Goal: Information Seeking & Learning: Learn about a topic

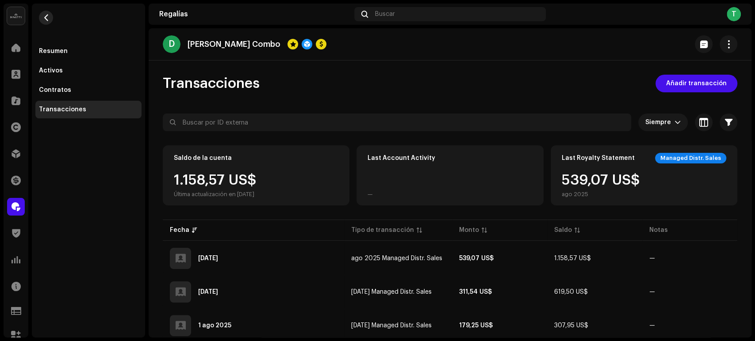
click at [52, 16] on button "button" at bounding box center [46, 18] width 14 height 14
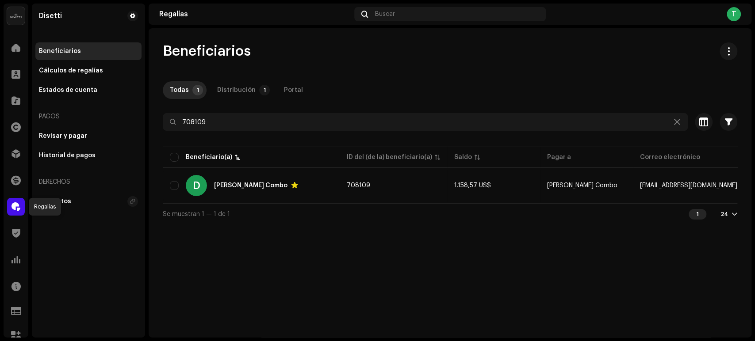
click at [11, 143] on div at bounding box center [16, 207] width 18 height 18
click at [21, 143] on div at bounding box center [16, 207] width 18 height 18
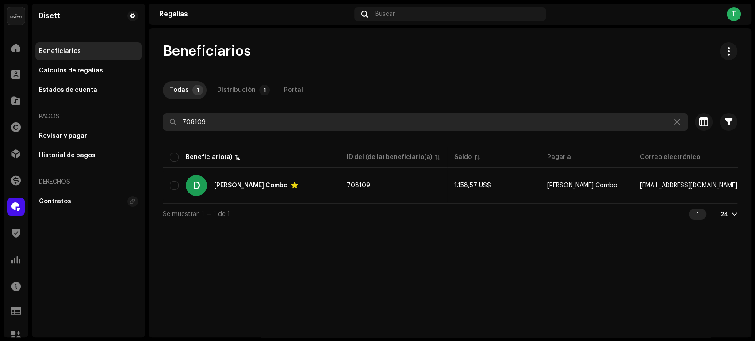
drag, startPoint x: 231, startPoint y: 125, endPoint x: 182, endPoint y: 123, distance: 49.5
click at [182, 123] on input "708109" at bounding box center [425, 122] width 525 height 18
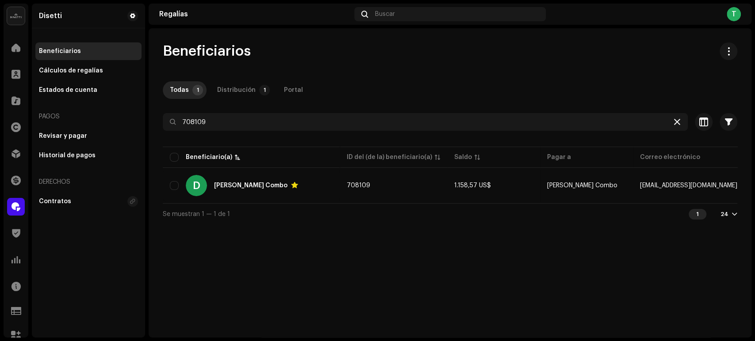
click at [373, 122] on icon at bounding box center [677, 121] width 6 height 7
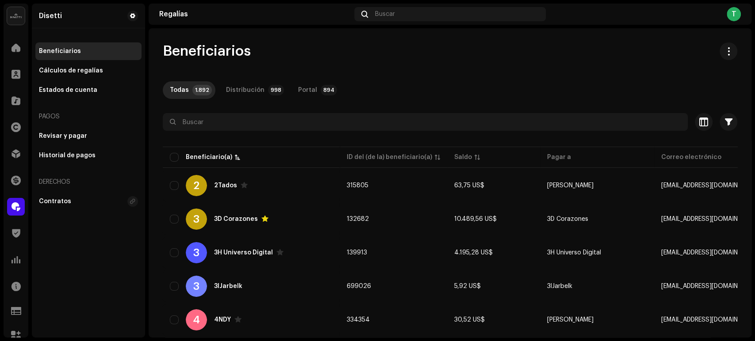
click at [17, 60] on div "Inicio" at bounding box center [16, 47] width 25 height 25
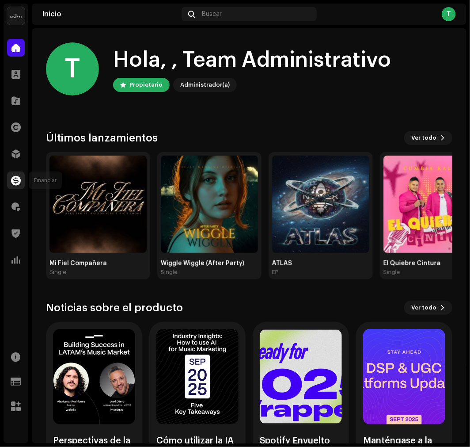
click at [17, 143] on span at bounding box center [16, 180] width 10 height 7
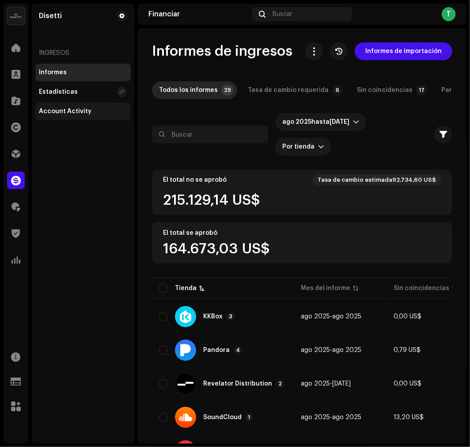
click at [74, 116] on div "Account Activity" at bounding box center [82, 112] width 95 height 18
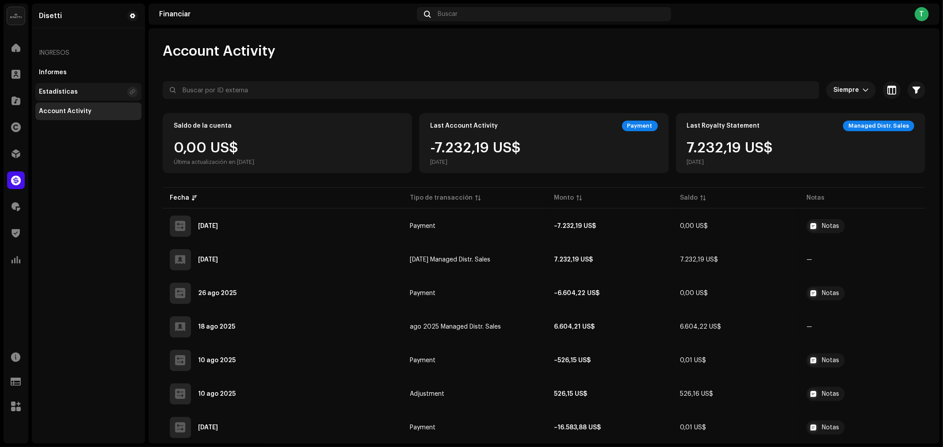
click at [69, 87] on div "Estadísticas" at bounding box center [88, 92] width 106 height 18
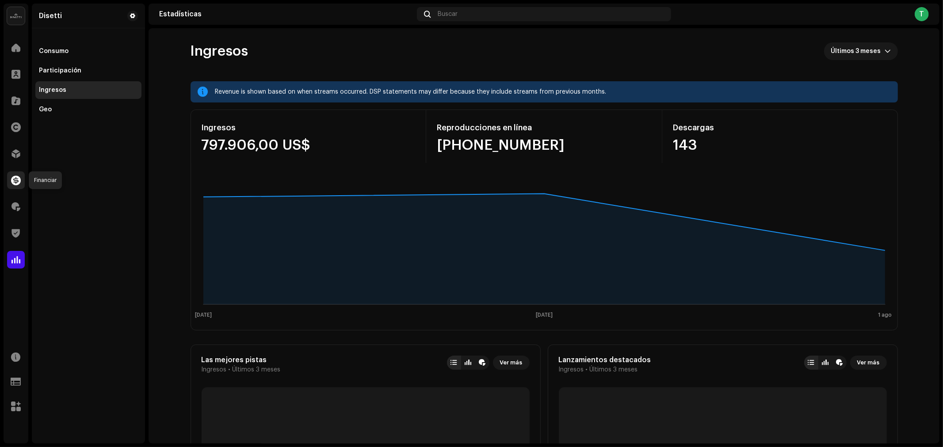
click at [12, 143] on span at bounding box center [16, 180] width 10 height 7
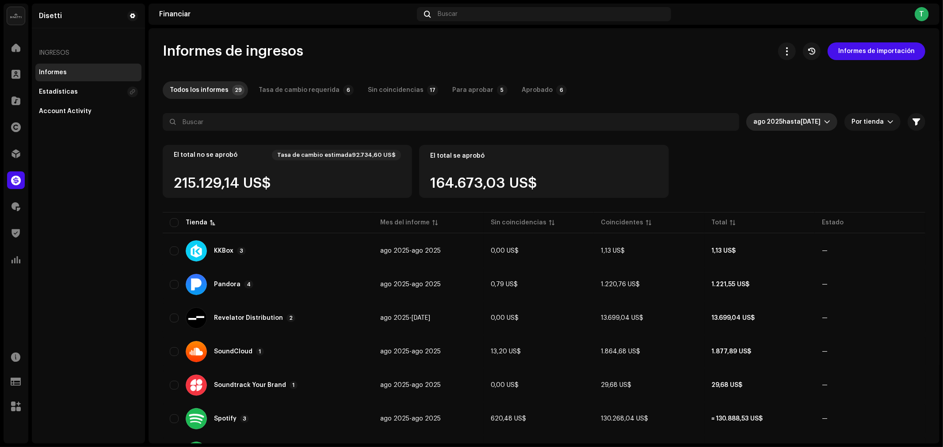
click at [373, 120] on span "[DATE]" at bounding box center [811, 122] width 20 height 6
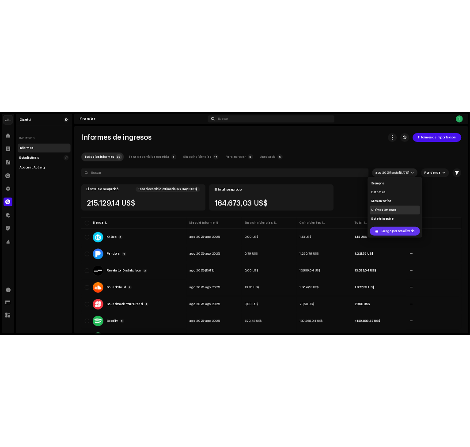
scroll to position [14, 0]
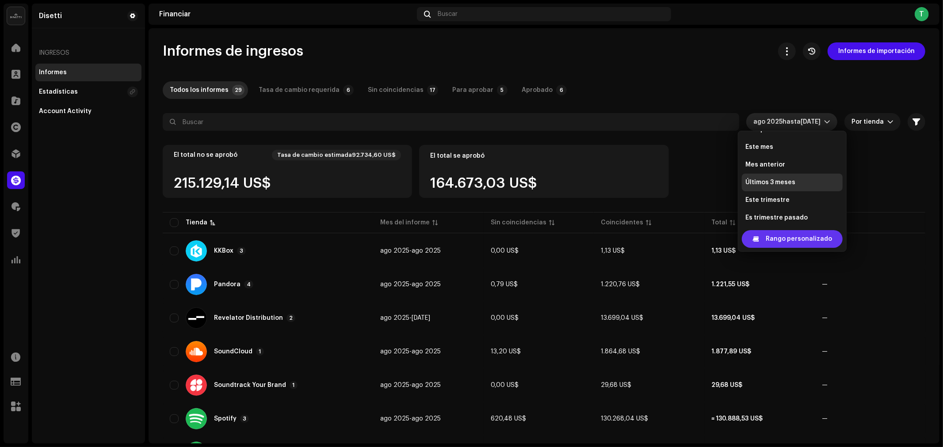
click at [373, 143] on span "Rango personalizado" at bounding box center [799, 239] width 66 height 18
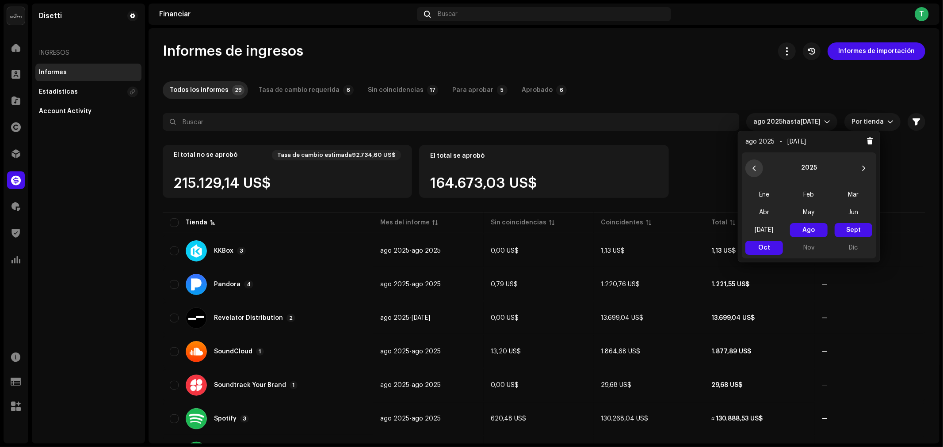
click at [373, 143] on icon "Previous Year" at bounding box center [754, 168] width 6 height 6
click at [373, 143] on span "Ene" at bounding box center [764, 195] width 38 height 14
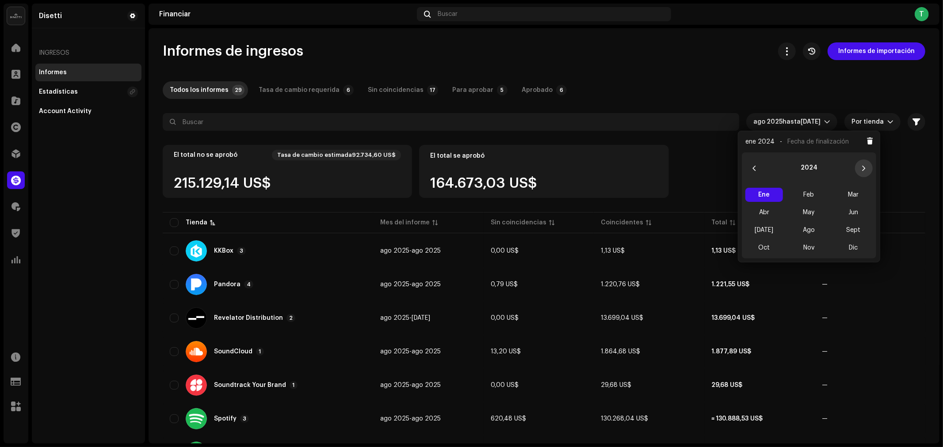
click at [373, 143] on icon "Next Year" at bounding box center [864, 168] width 6 height 6
click at [373, 143] on span "Oct" at bounding box center [764, 248] width 38 height 14
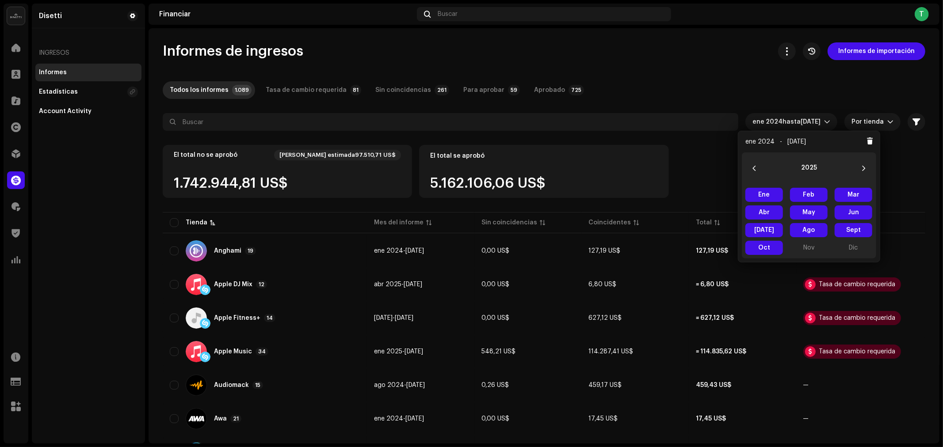
click at [373, 143] on div "El total no se aprobó [PERSON_NAME] estimada97.510,71 US$ 1.742.944,81 US$ El t…" at bounding box center [544, 177] width 762 height 65
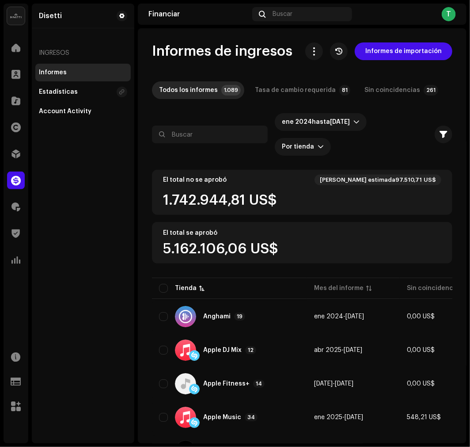
scroll to position [49, 0]
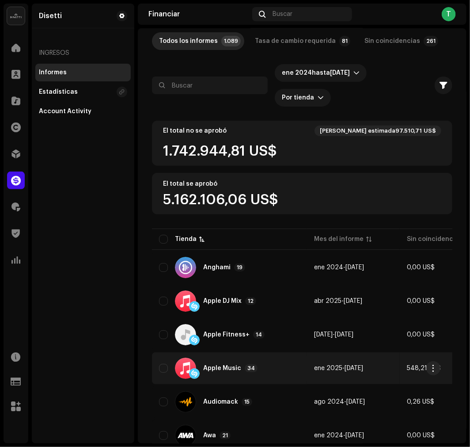
click at [237, 143] on div "Apple Music" at bounding box center [222, 368] width 38 height 6
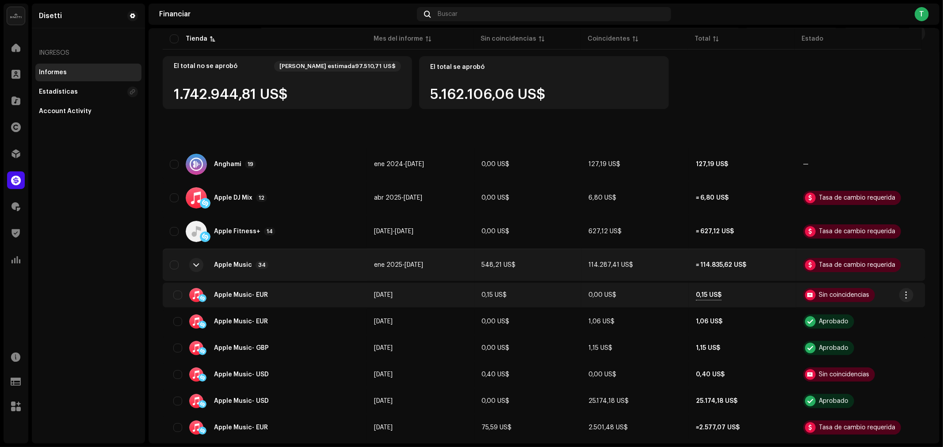
scroll to position [196, 0]
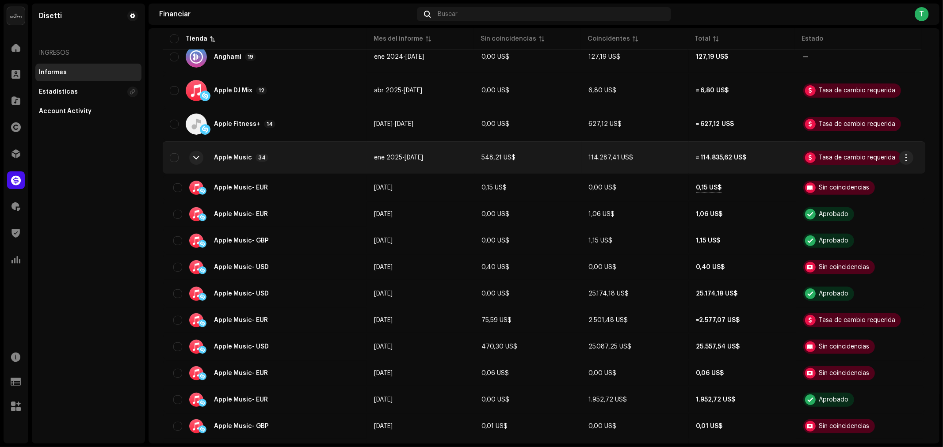
click at [194, 143] on div at bounding box center [197, 157] width 6 height 7
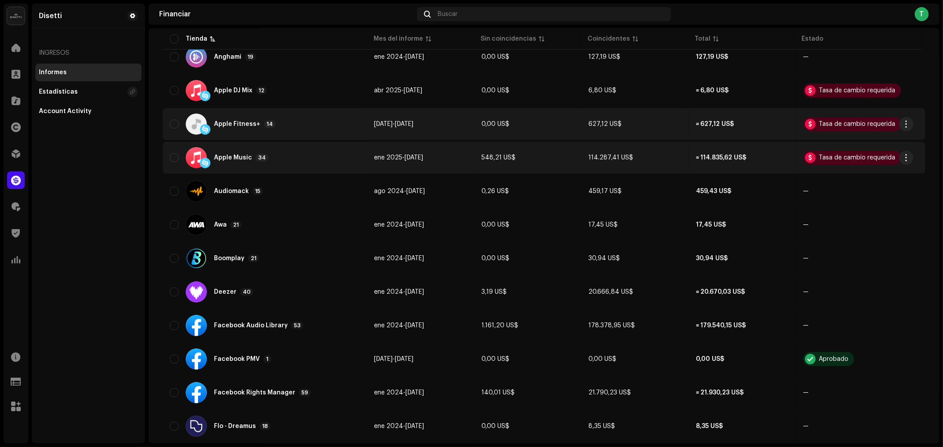
click at [285, 126] on div "Apple Fitness+ 14" at bounding box center [265, 124] width 190 height 21
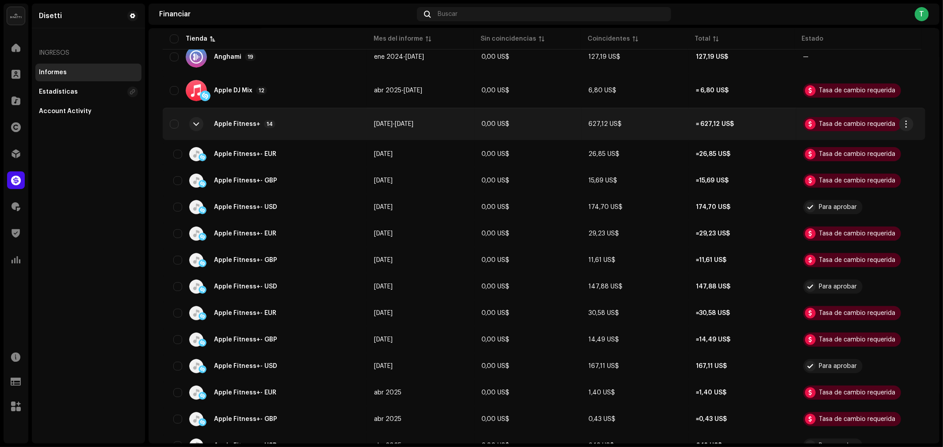
click at [196, 121] on div at bounding box center [197, 124] width 6 height 7
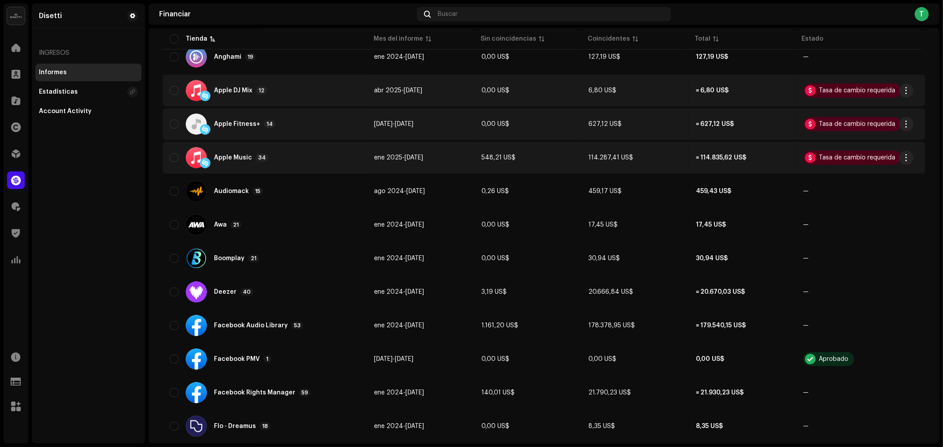
click at [229, 98] on div "Apple DJ Mix 12" at bounding box center [265, 90] width 190 height 21
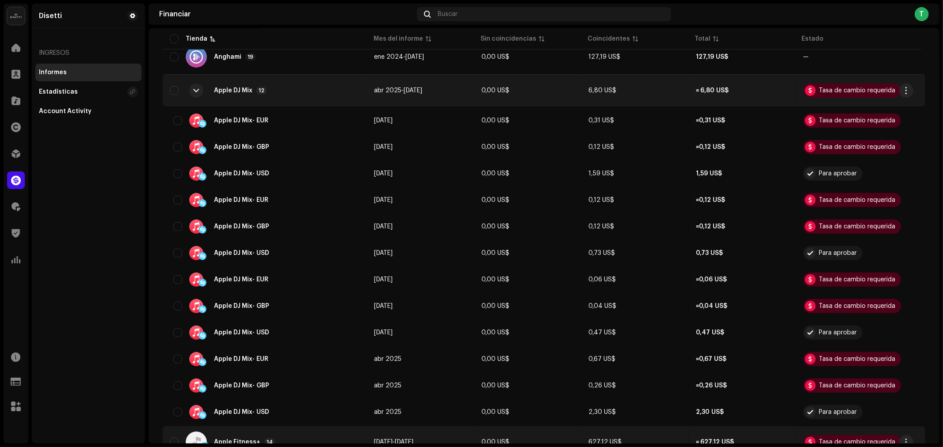
click at [192, 81] on div at bounding box center [196, 90] width 21 height 21
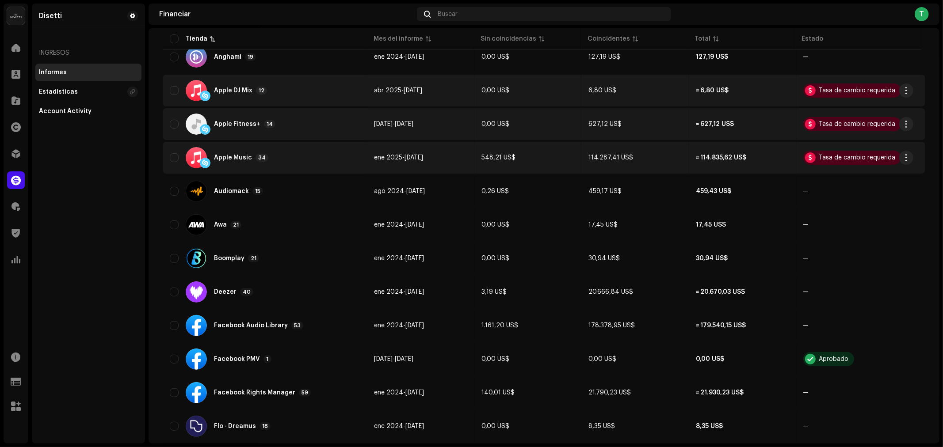
click at [273, 143] on td "Apple Music 34" at bounding box center [265, 158] width 204 height 32
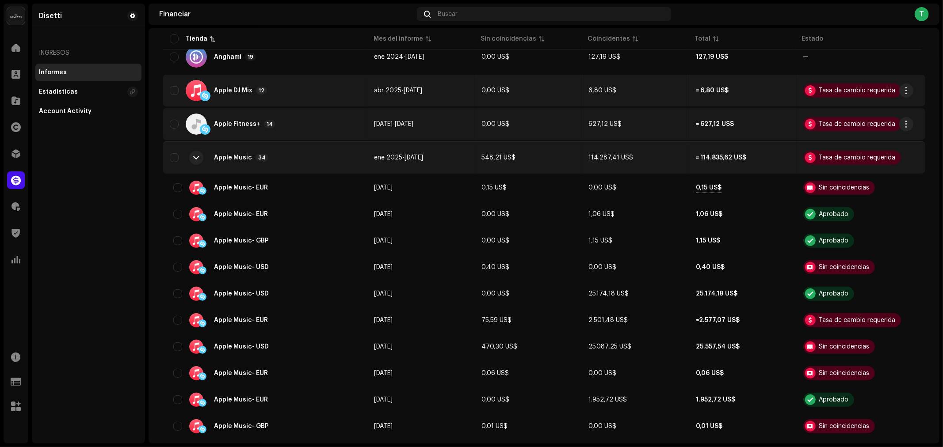
click at [195, 143] on div at bounding box center [197, 157] width 6 height 7
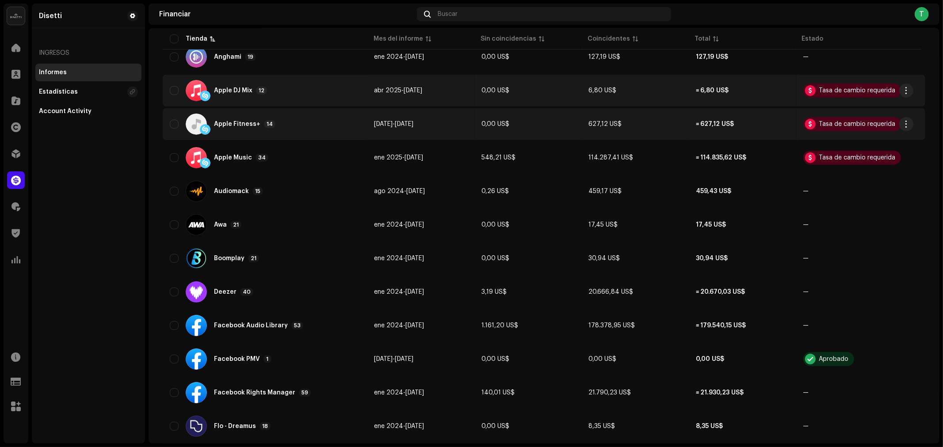
scroll to position [147, 0]
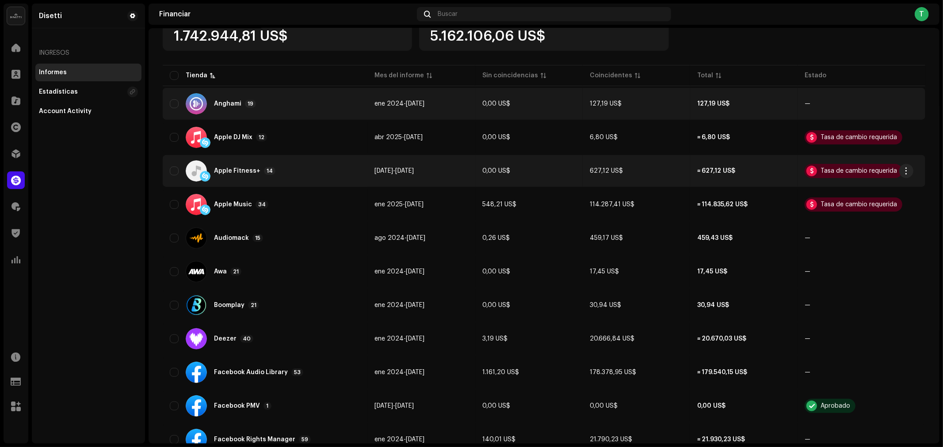
click at [296, 103] on div "Anghami 19" at bounding box center [265, 103] width 191 height 21
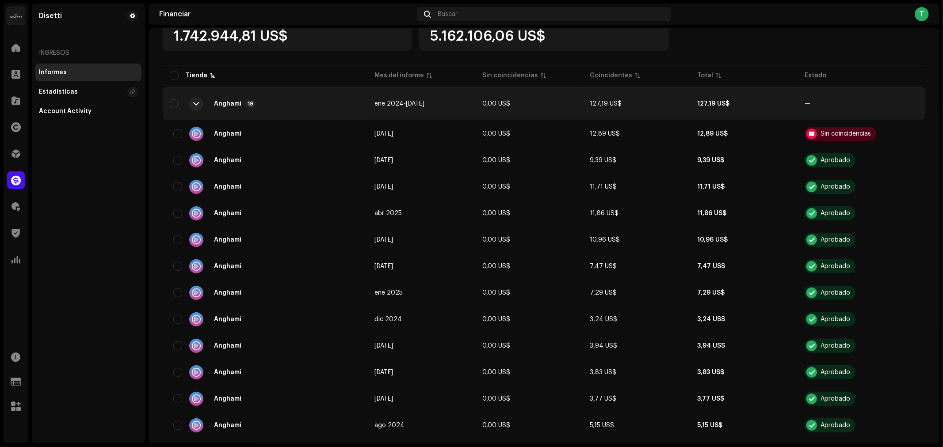
click at [233, 103] on div "Anghami" at bounding box center [227, 104] width 27 height 6
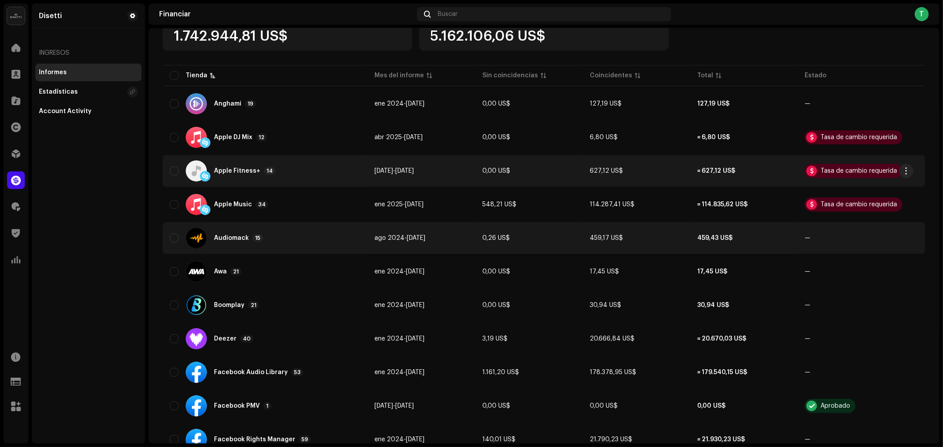
click at [265, 143] on div "Audiomack 15" at bounding box center [265, 238] width 191 height 21
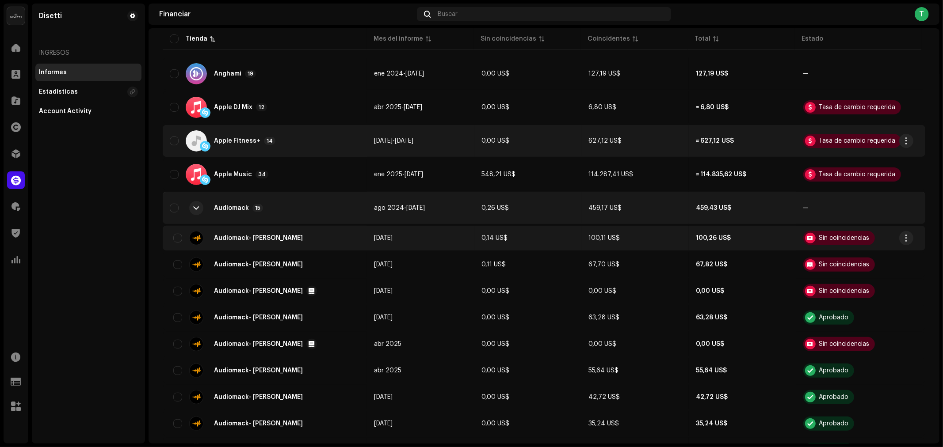
scroll to position [196, 0]
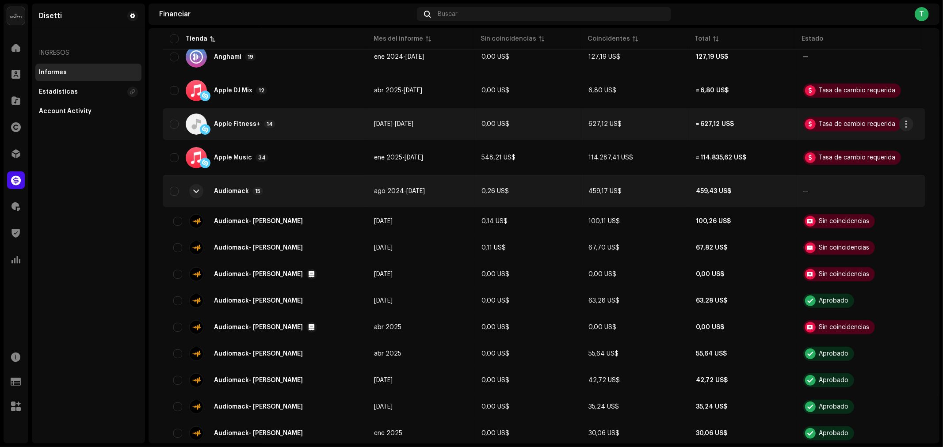
click at [209, 143] on div "Audiomack 15" at bounding box center [265, 191] width 190 height 21
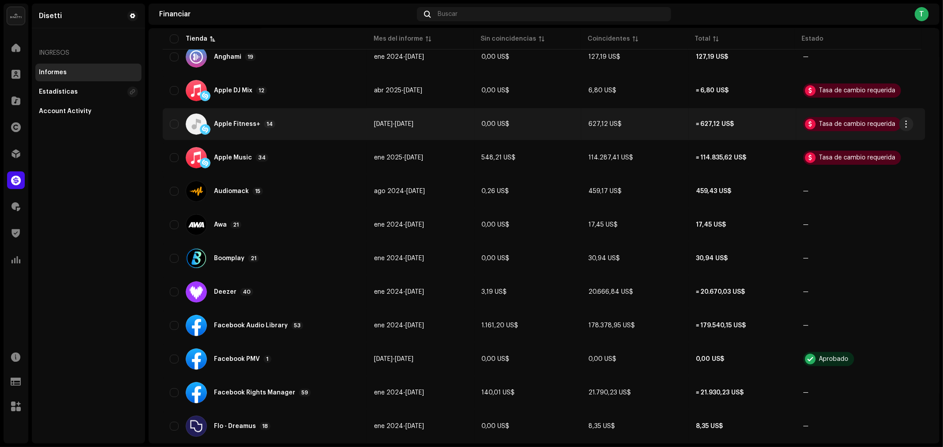
click at [244, 143] on div "Apple Music 34" at bounding box center [265, 157] width 190 height 21
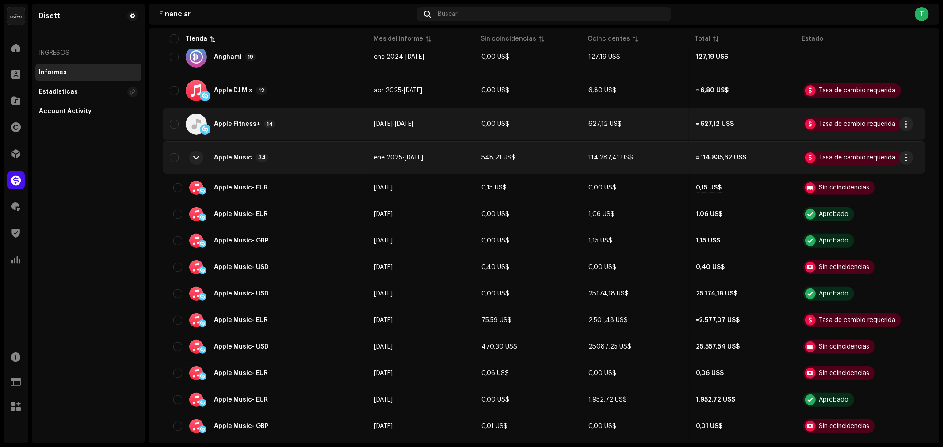
click at [244, 143] on div "Apple Music 34" at bounding box center [265, 157] width 190 height 21
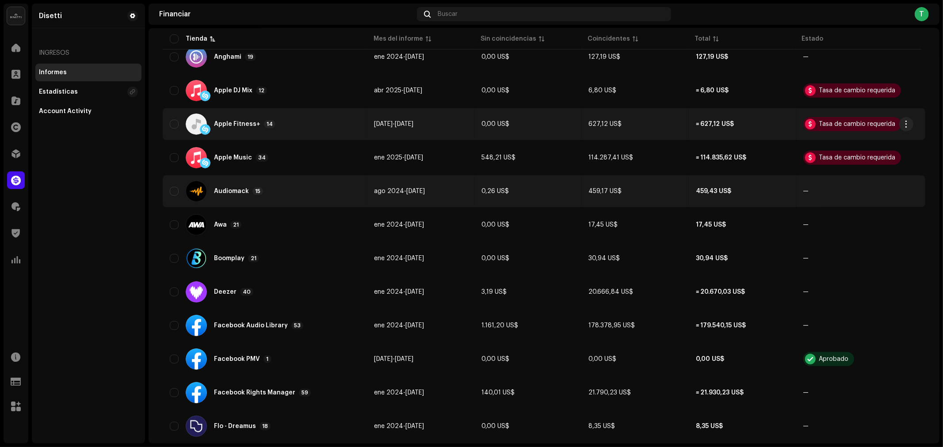
click at [317, 143] on div "Audiomack 15" at bounding box center [265, 191] width 190 height 21
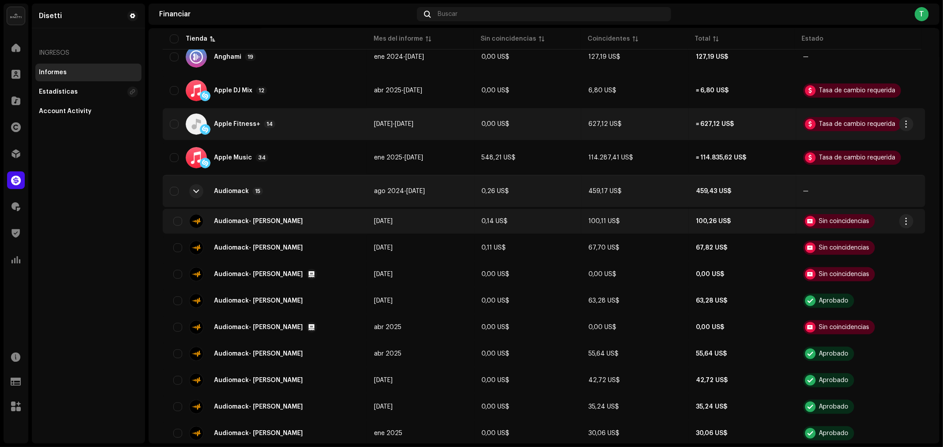
scroll to position [245, 0]
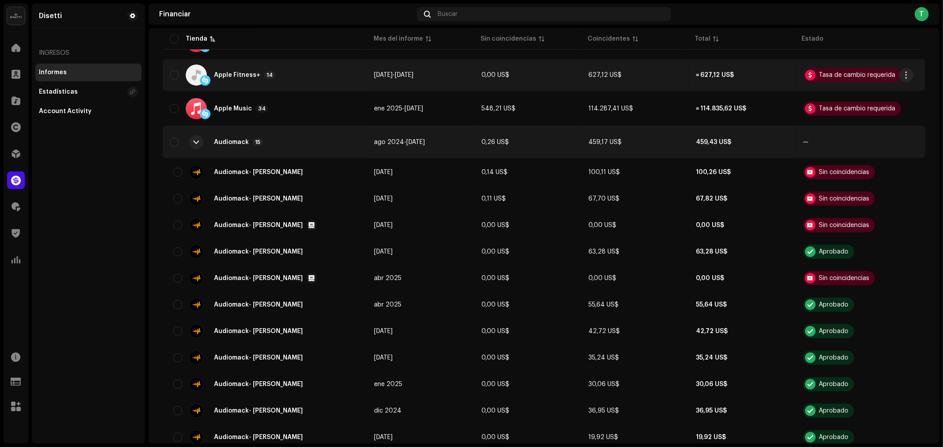
click at [191, 140] on div at bounding box center [196, 142] width 14 height 14
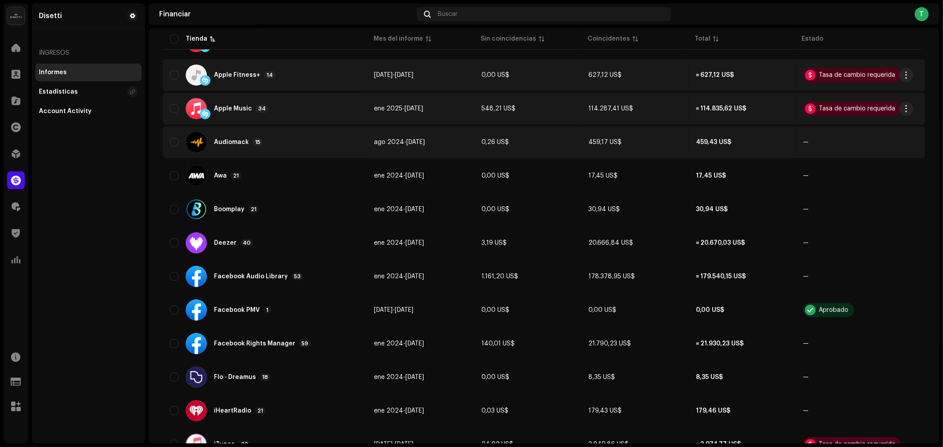
click at [236, 114] on div "Apple Music 34" at bounding box center [265, 108] width 190 height 21
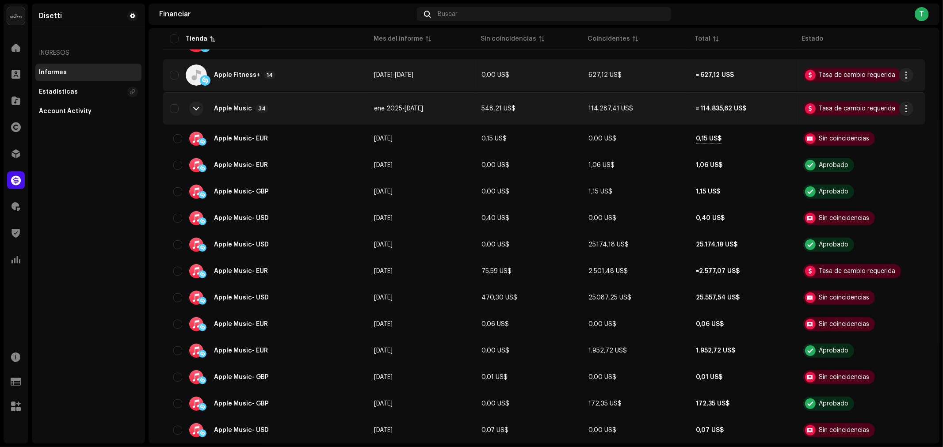
click at [192, 110] on div at bounding box center [196, 109] width 14 height 14
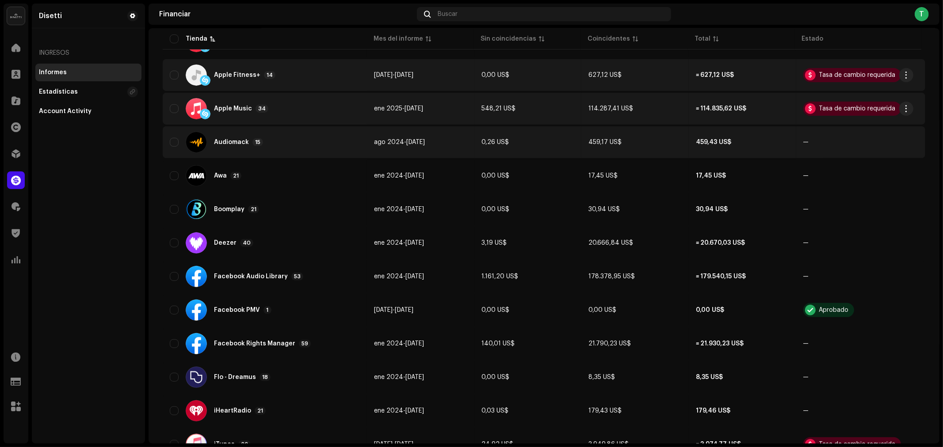
click at [218, 138] on div "Audiomack 15" at bounding box center [238, 142] width 49 height 8
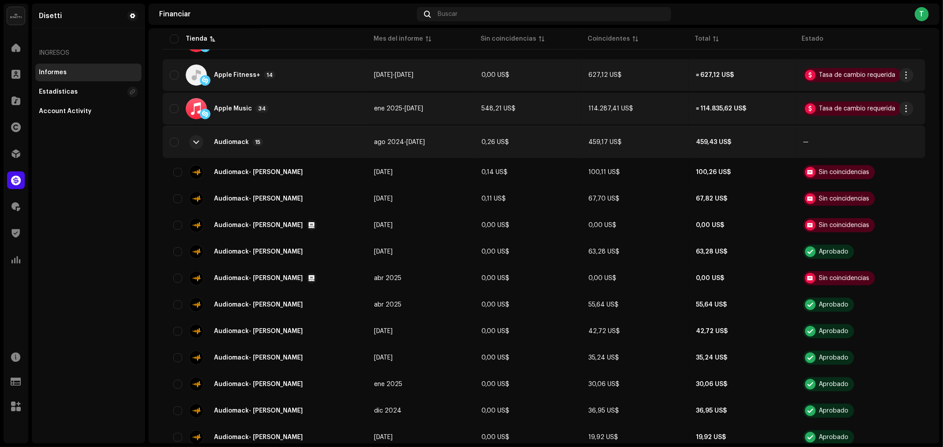
click at [302, 140] on div "Audiomack 15" at bounding box center [265, 142] width 190 height 21
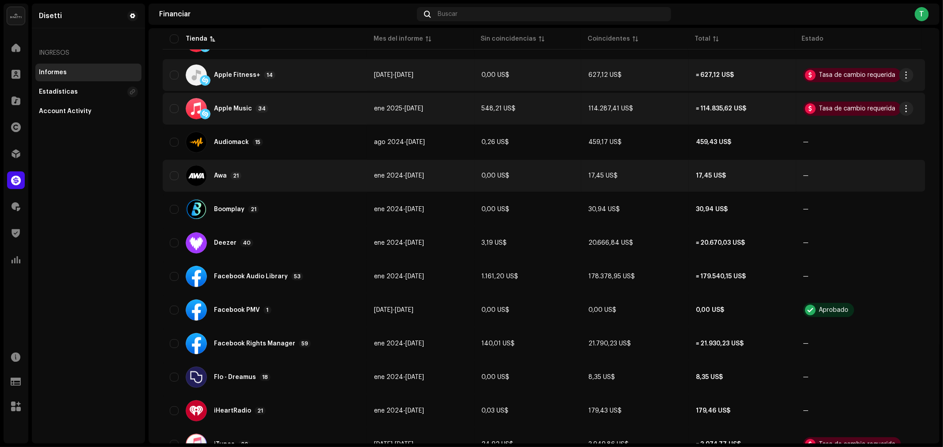
click at [293, 143] on div "Awa 21" at bounding box center [265, 175] width 190 height 21
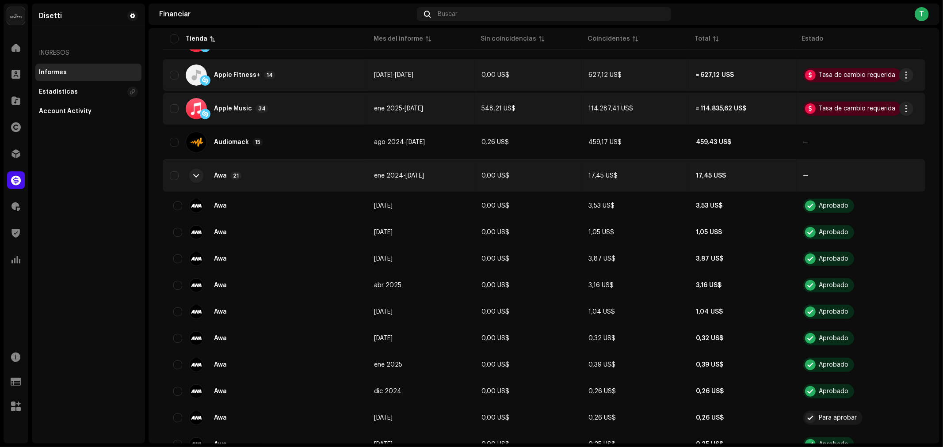
click at [197, 143] on div at bounding box center [196, 176] width 14 height 14
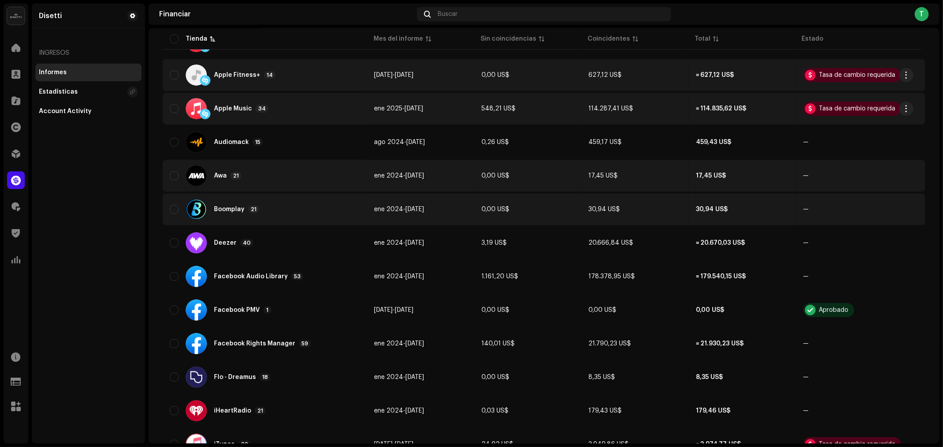
click at [233, 143] on div "Boomplay 21" at bounding box center [265, 209] width 190 height 21
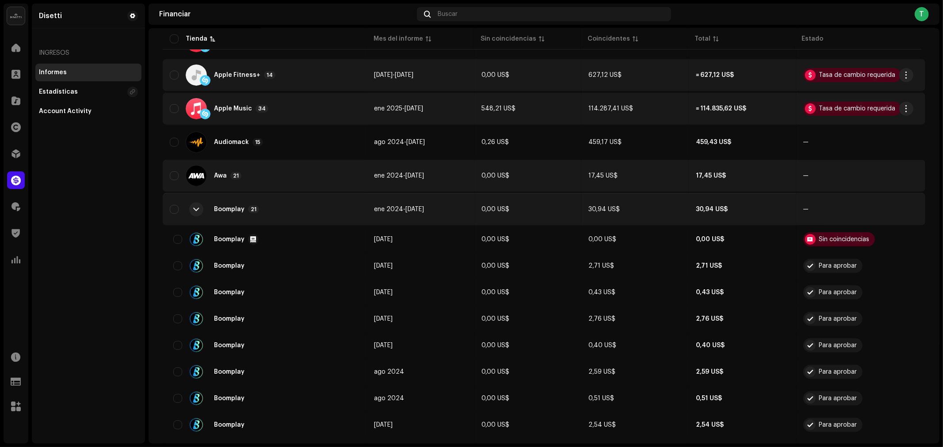
click at [204, 143] on div at bounding box center [196, 209] width 21 height 21
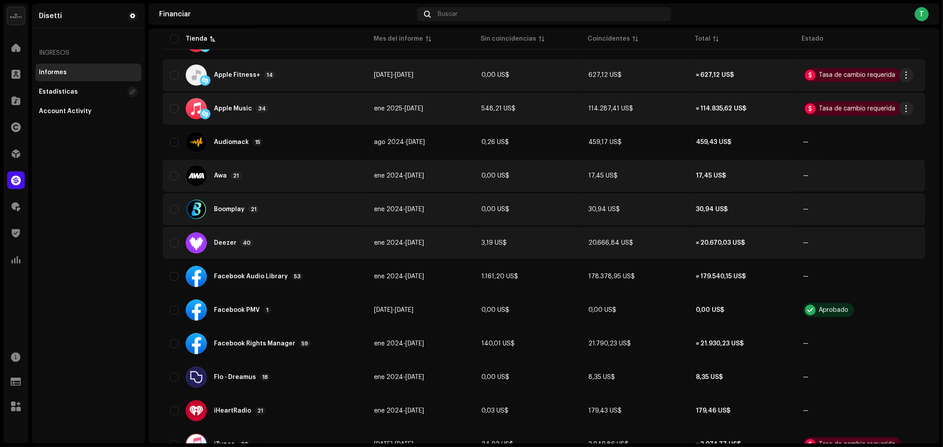
click at [219, 143] on div "Deezer" at bounding box center [225, 243] width 23 height 6
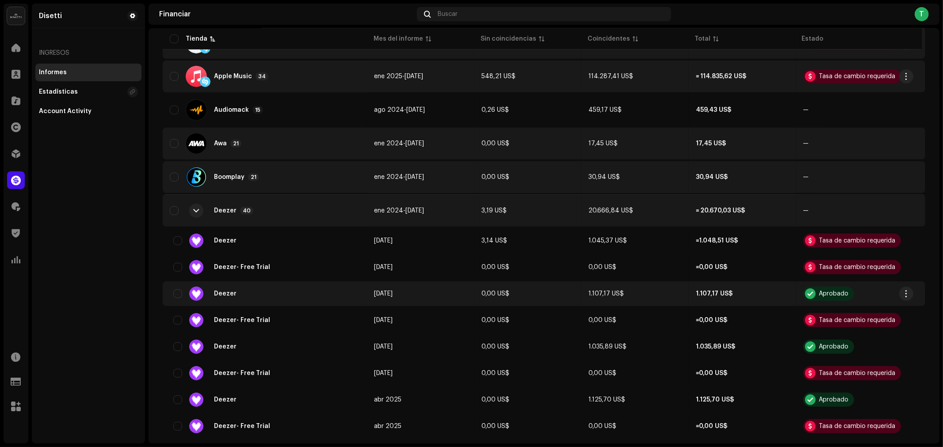
scroll to position [294, 0]
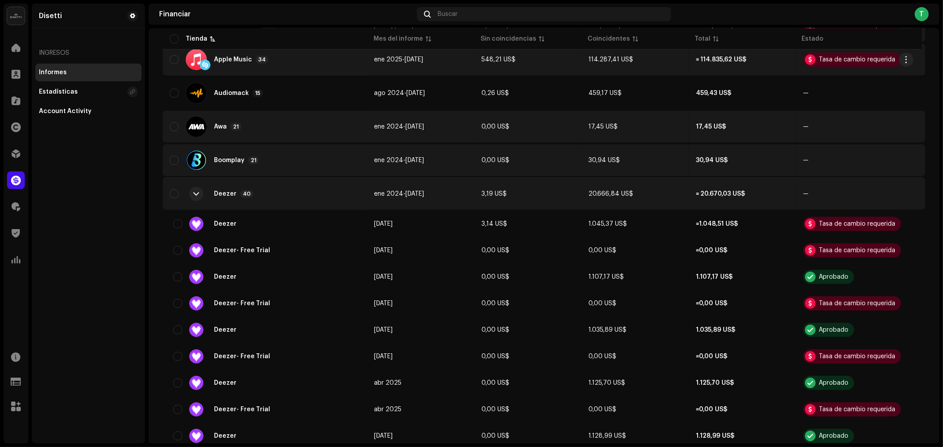
click at [206, 143] on div at bounding box center [196, 193] width 21 height 21
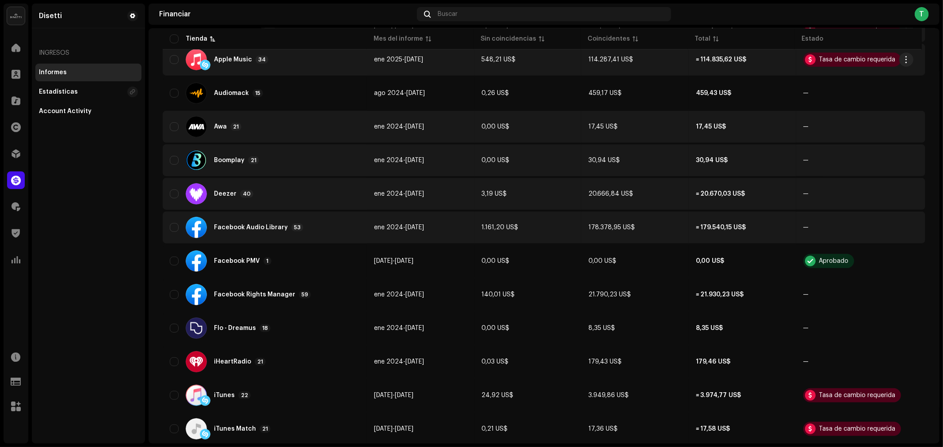
click at [316, 143] on div "Facebook Audio Library 53" at bounding box center [265, 227] width 190 height 21
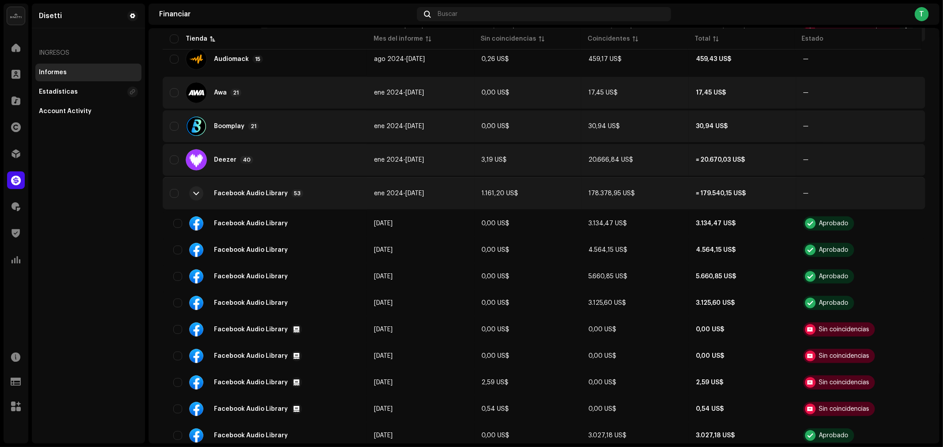
scroll to position [343, 0]
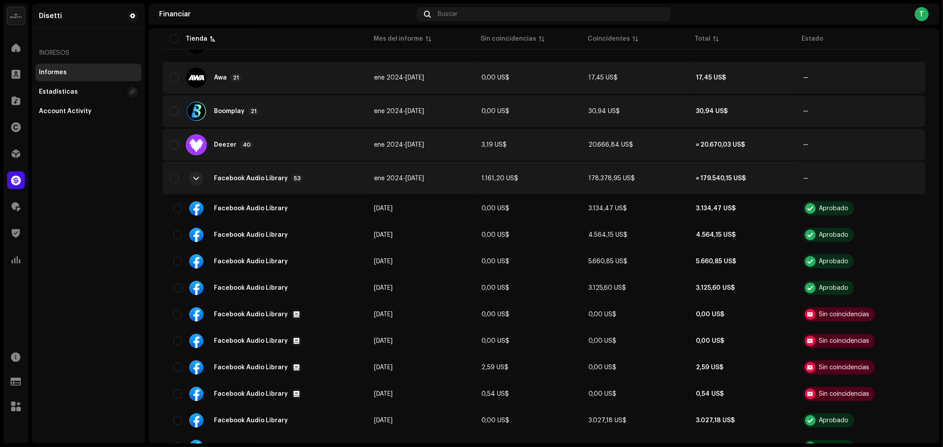
click at [220, 143] on div "Facebook Audio Library" at bounding box center [251, 178] width 74 height 6
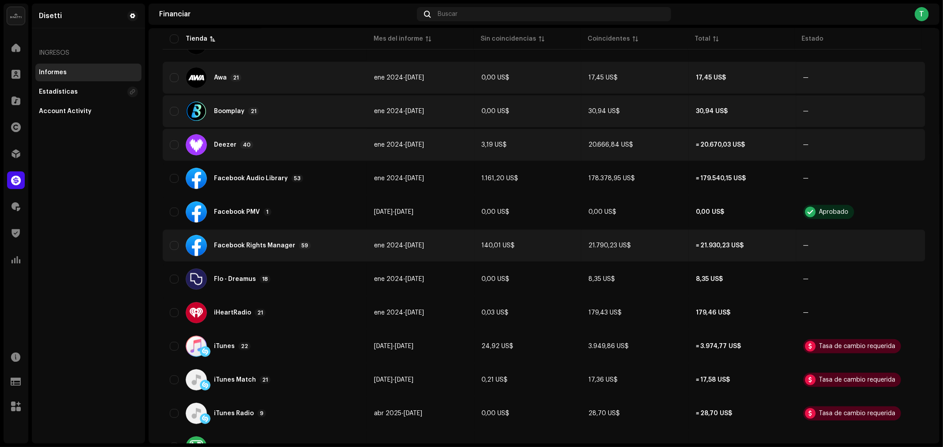
click at [233, 143] on div "Facebook Rights Manager" at bounding box center [254, 246] width 81 height 6
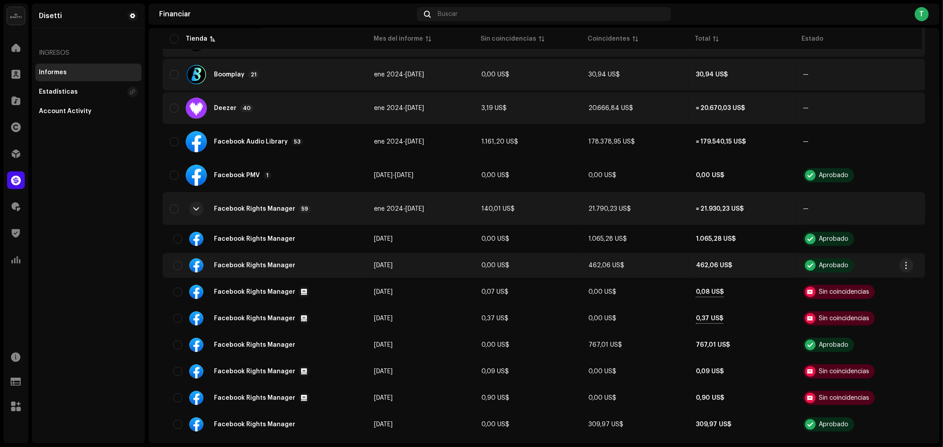
scroll to position [442, 0]
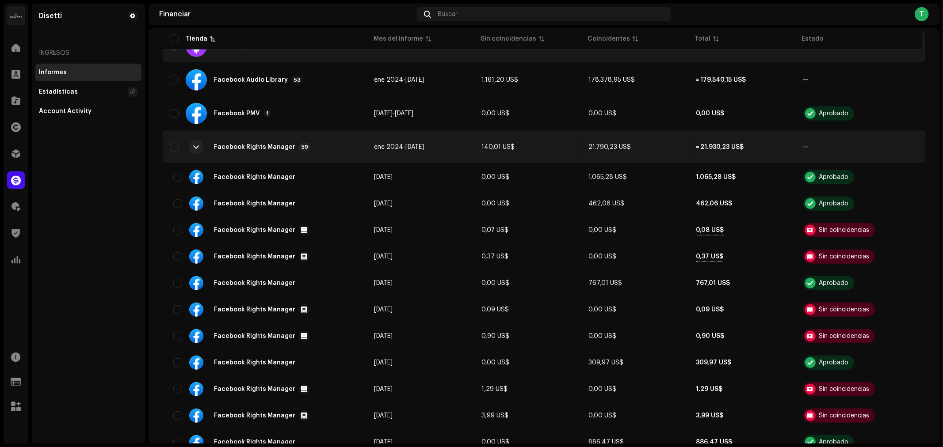
click at [197, 137] on div at bounding box center [196, 147] width 21 height 21
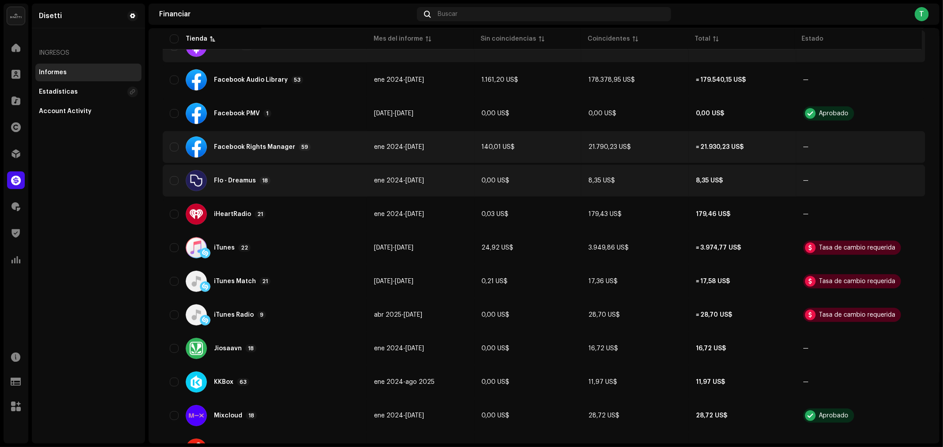
click at [240, 143] on div "Flo - Dreamus 18" at bounding box center [265, 180] width 190 height 21
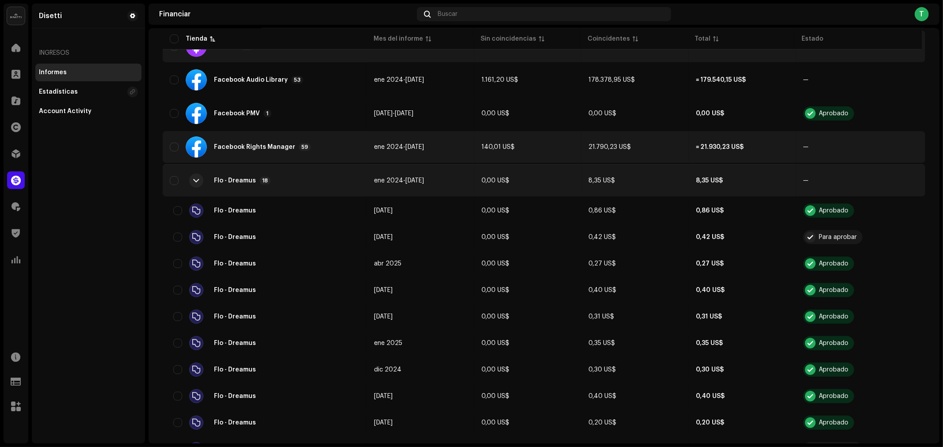
click at [196, 143] on div at bounding box center [197, 180] width 6 height 7
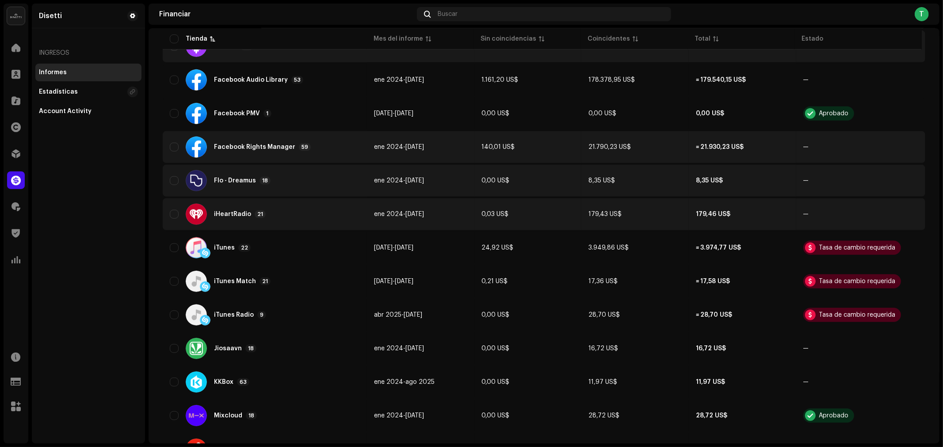
click at [281, 143] on div "iHeartRadio 21" at bounding box center [265, 214] width 190 height 21
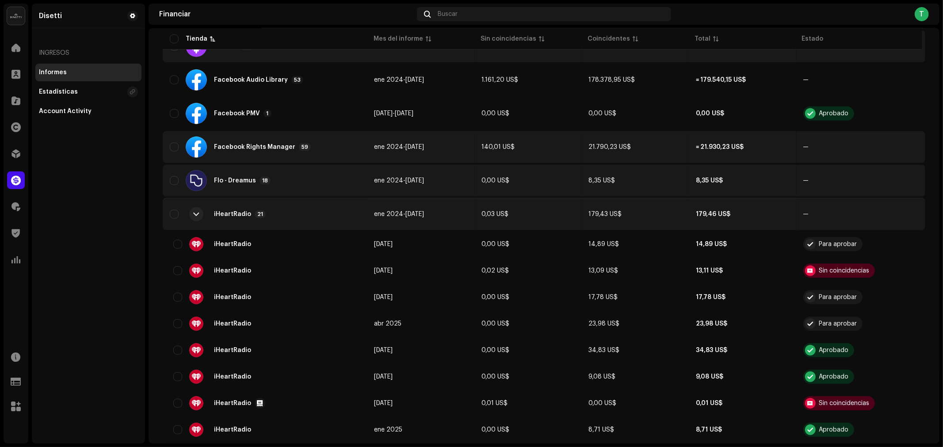
click at [198, 143] on div at bounding box center [196, 214] width 14 height 14
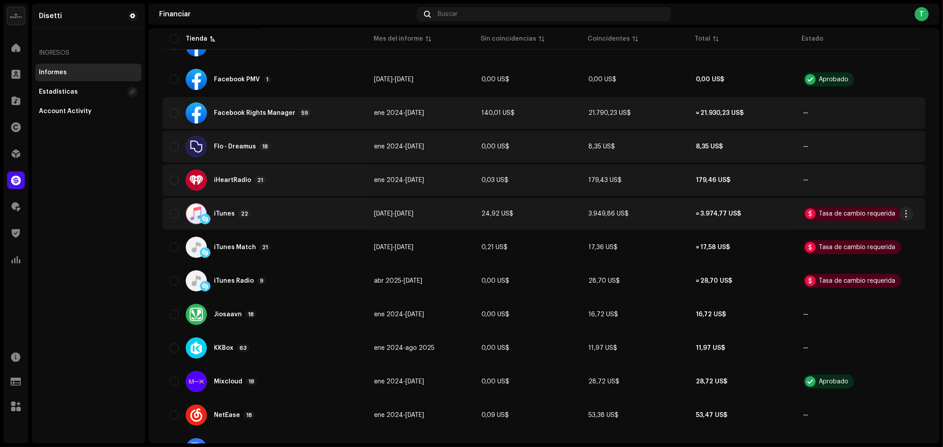
scroll to position [491, 0]
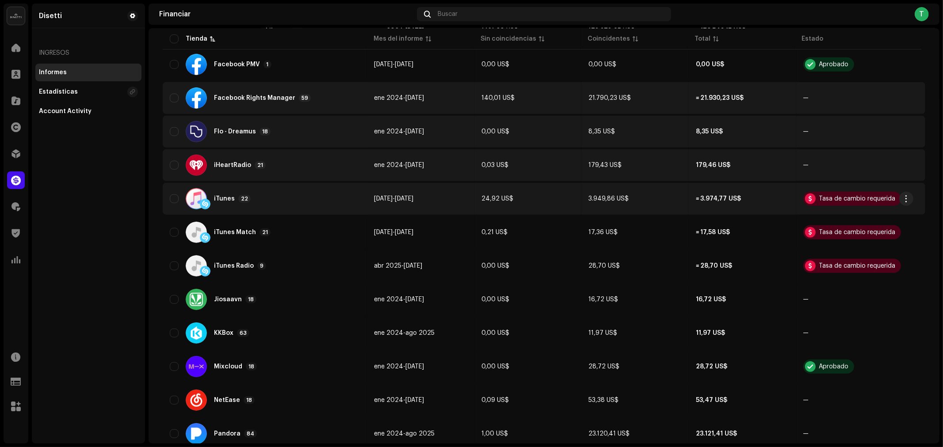
click at [237, 143] on div "iTunes 22" at bounding box center [265, 198] width 190 height 21
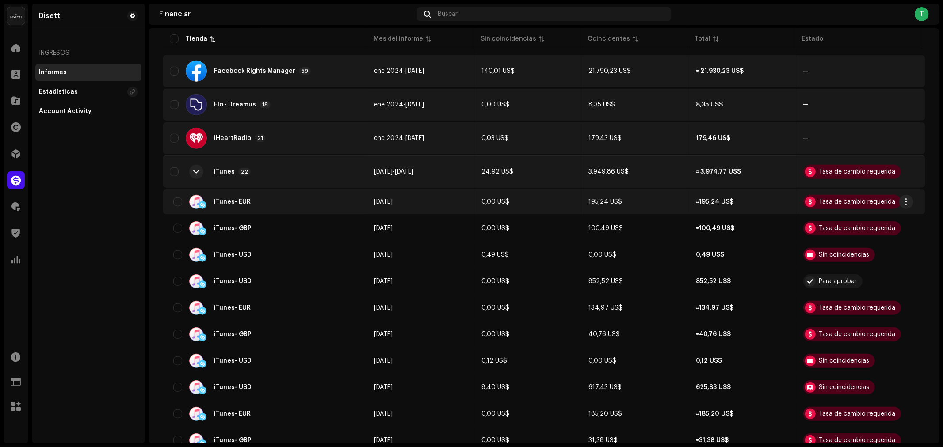
scroll to position [540, 0]
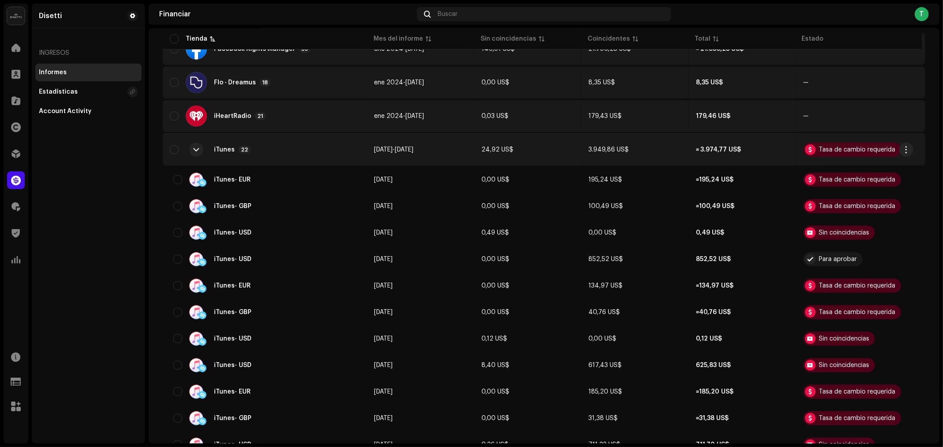
click at [202, 143] on div at bounding box center [196, 150] width 14 height 14
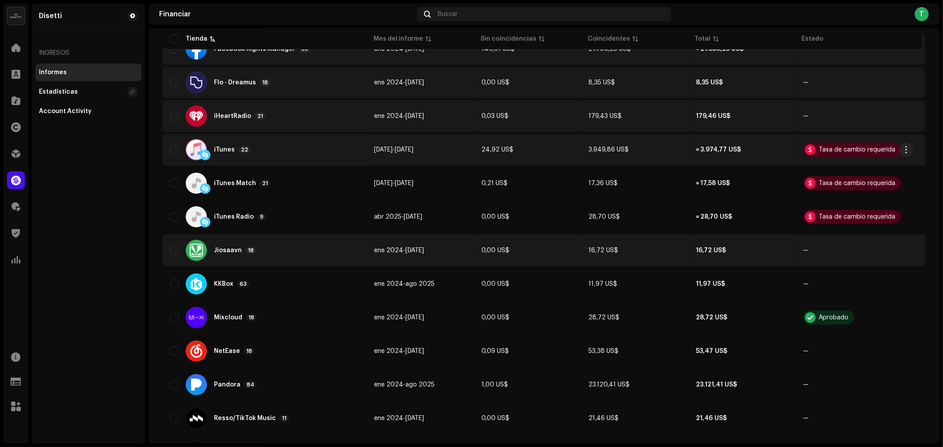
click at [238, 143] on div "Jiosaavn 18" at bounding box center [265, 250] width 190 height 21
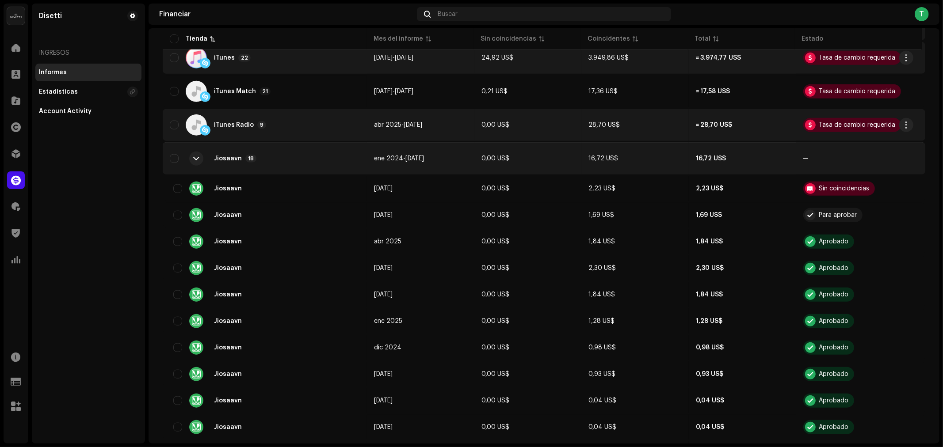
scroll to position [638, 0]
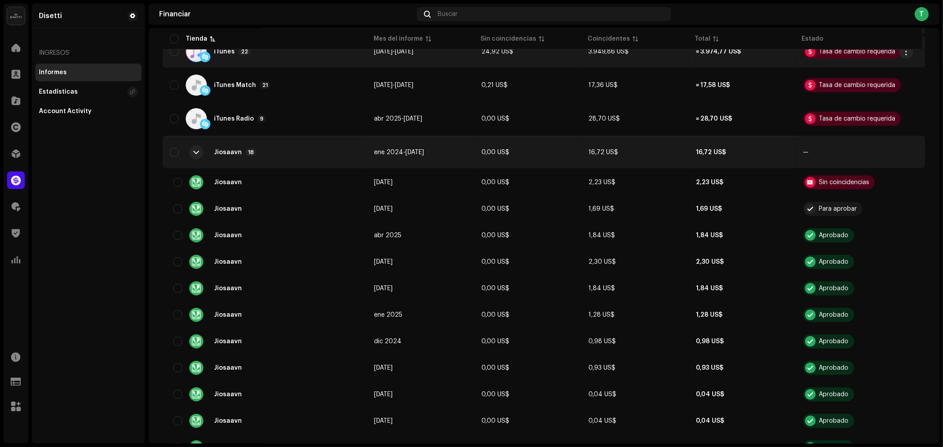
click at [187, 143] on div at bounding box center [196, 152] width 21 height 21
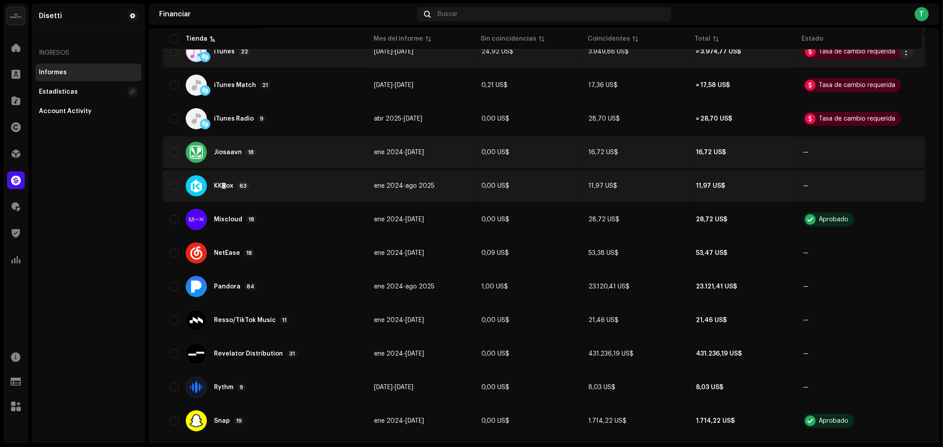
click at [224, 143] on div "KKBox" at bounding box center [223, 186] width 19 height 6
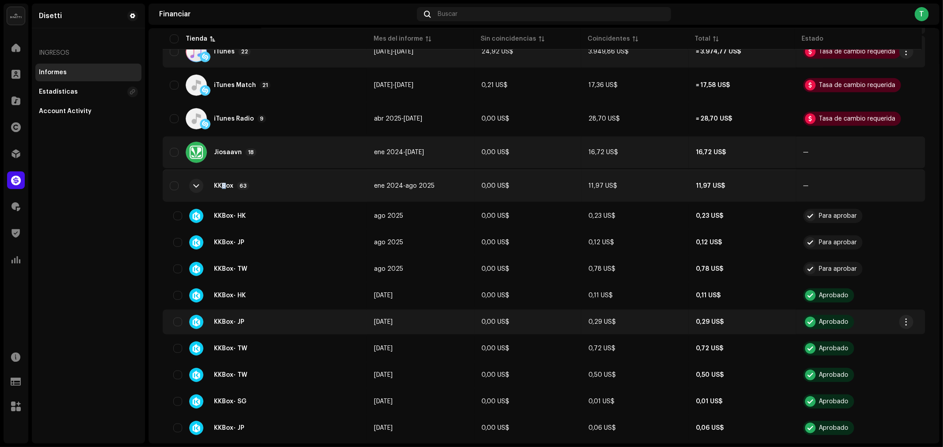
scroll to position [687, 0]
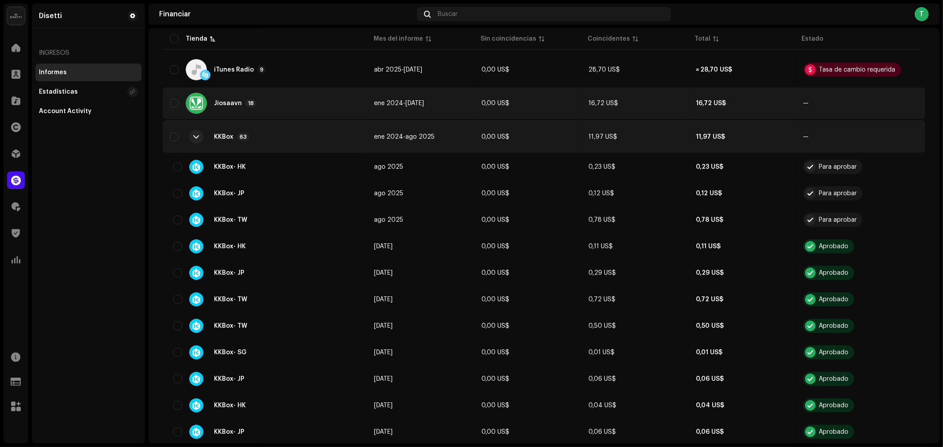
click at [202, 135] on div at bounding box center [196, 136] width 21 height 21
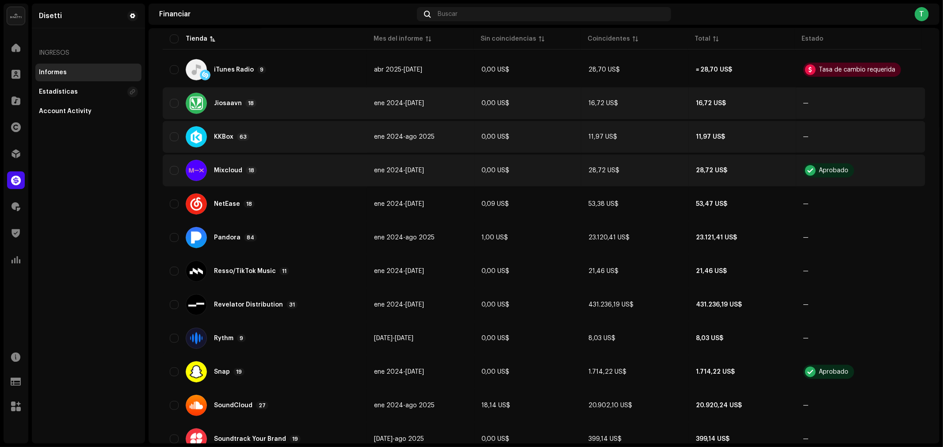
click at [303, 143] on div "Mixcloud 18" at bounding box center [265, 170] width 190 height 21
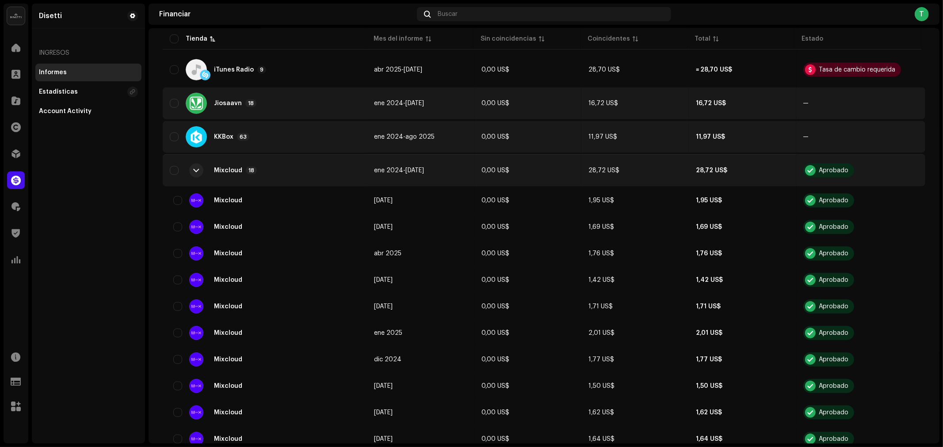
click at [199, 143] on div at bounding box center [196, 171] width 14 height 14
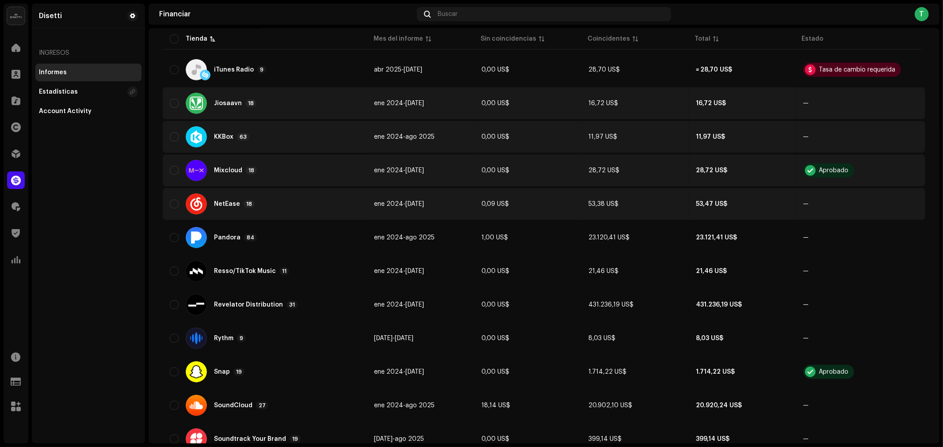
click at [206, 143] on div at bounding box center [196, 204] width 21 height 21
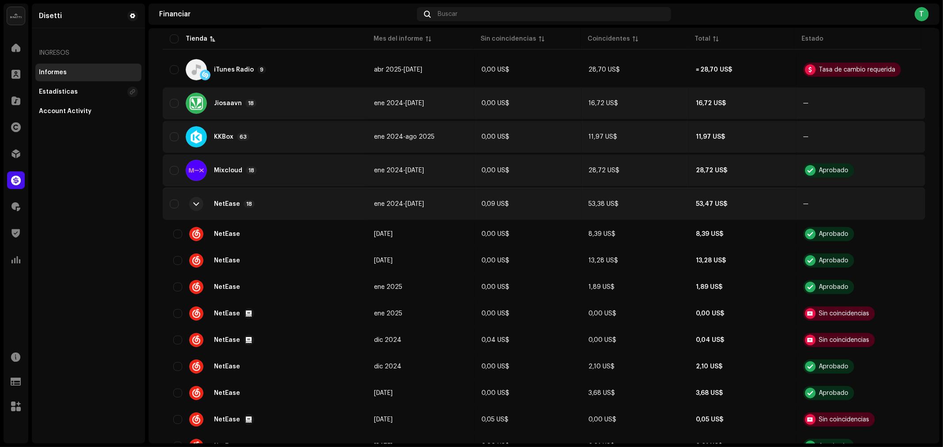
click at [196, 143] on div at bounding box center [197, 204] width 6 height 7
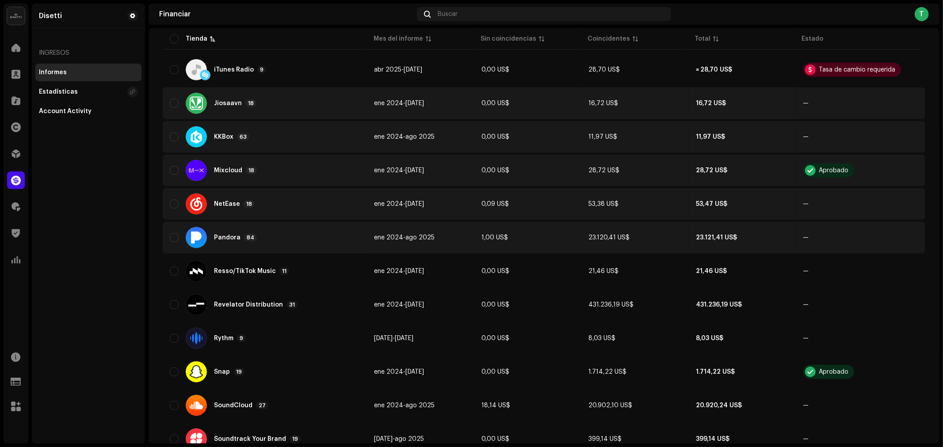
click at [213, 143] on div "Pandora 84" at bounding box center [265, 237] width 190 height 21
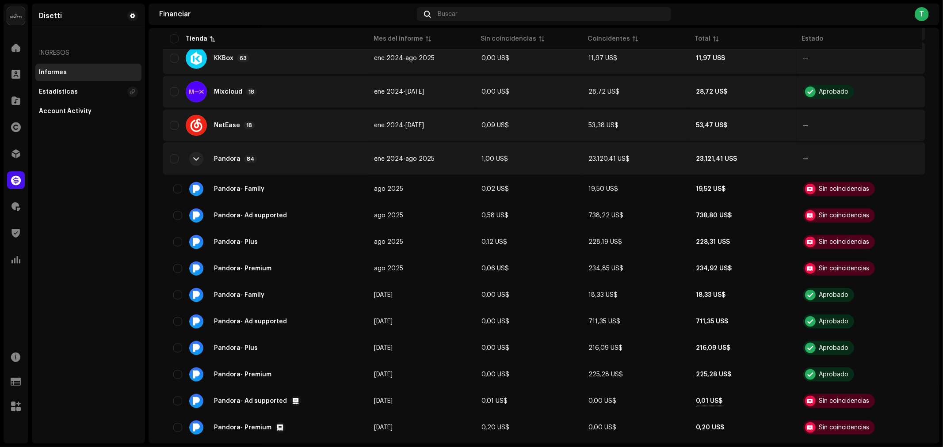
scroll to position [785, 0]
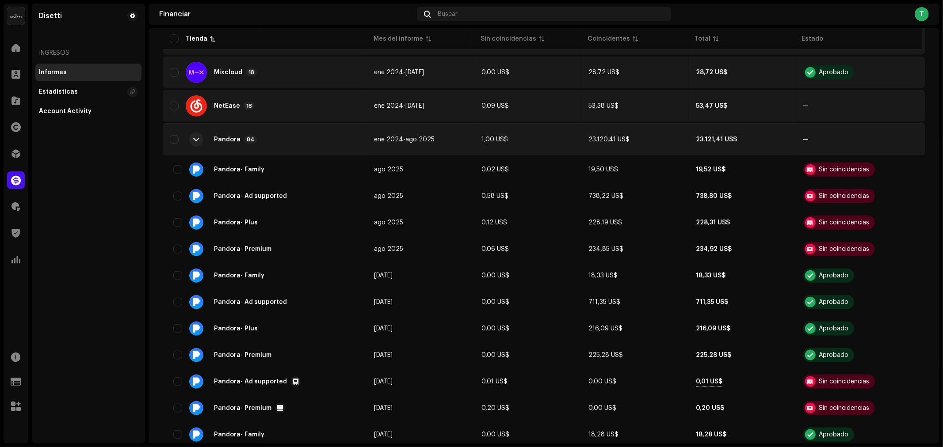
click at [223, 137] on div "Pandora" at bounding box center [227, 140] width 27 height 6
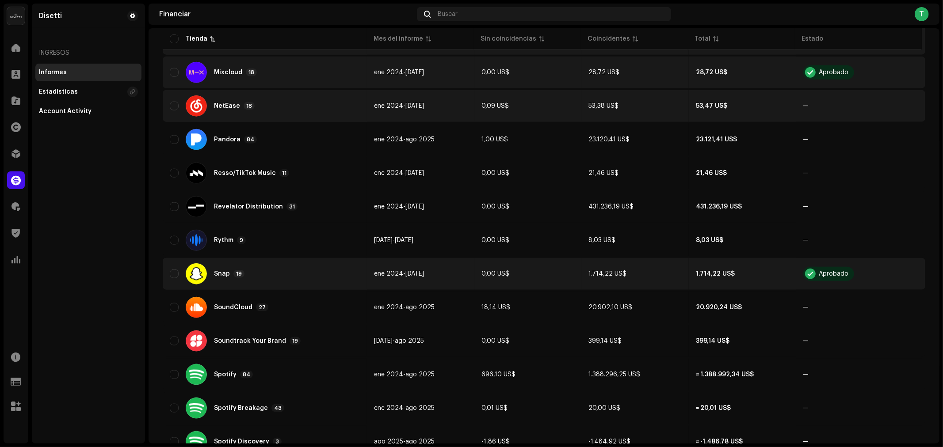
click at [230, 143] on div "Snap 19" at bounding box center [229, 274] width 30 height 8
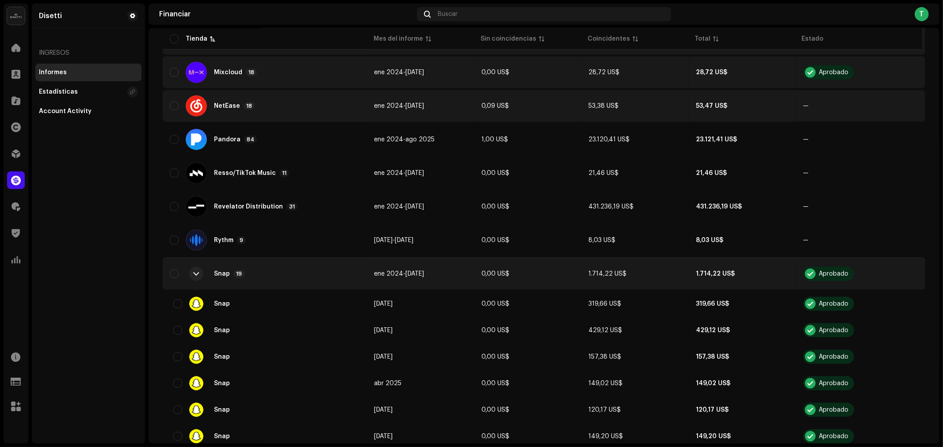
scroll to position [835, 0]
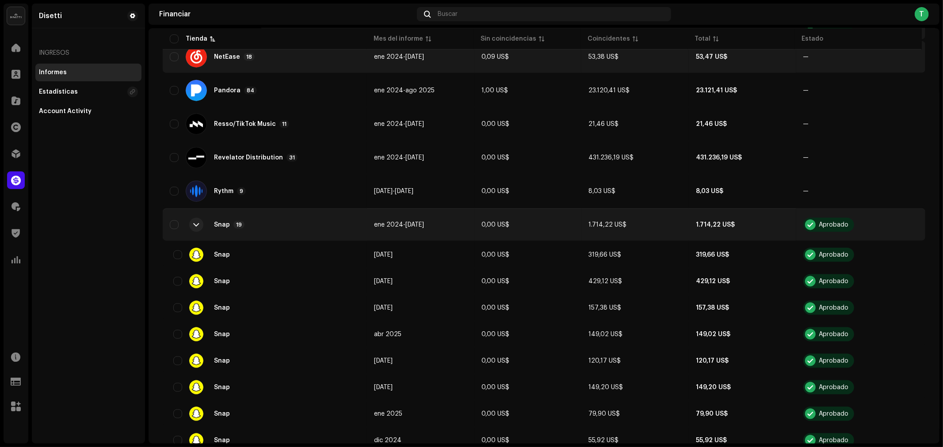
click at [182, 143] on div "Snap 19" at bounding box center [265, 224] width 190 height 21
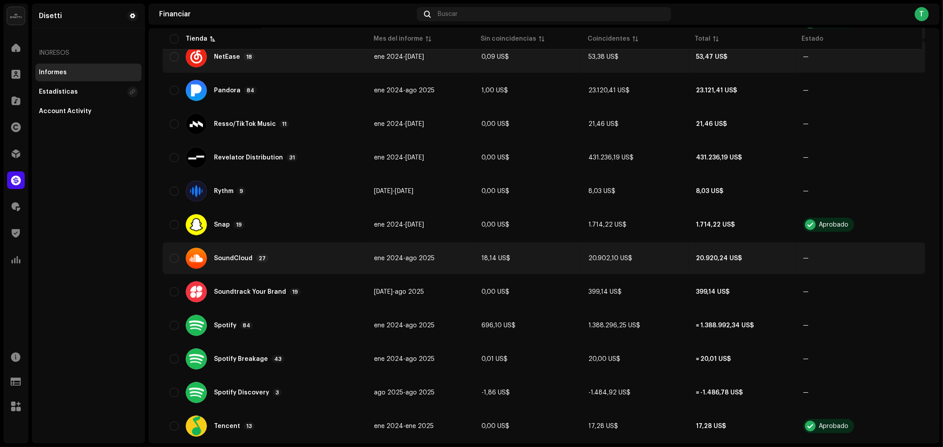
click at [241, 143] on div "SoundCloud 27" at bounding box center [265, 258] width 190 height 21
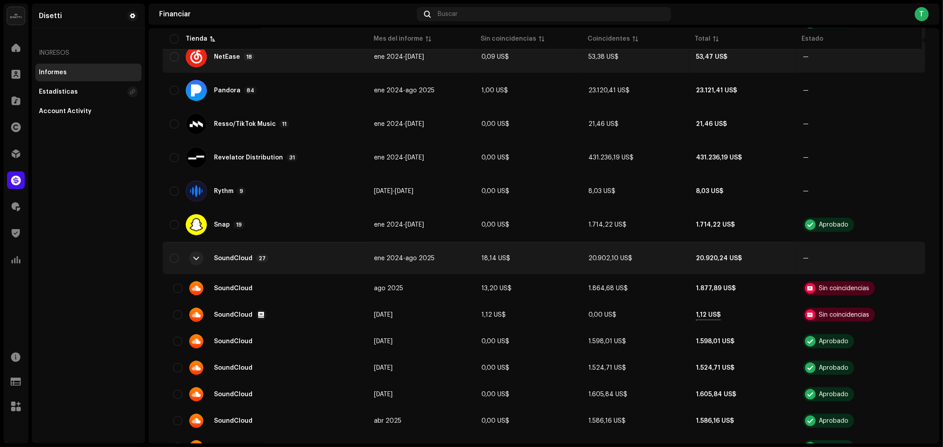
click at [195, 143] on div at bounding box center [197, 258] width 6 height 7
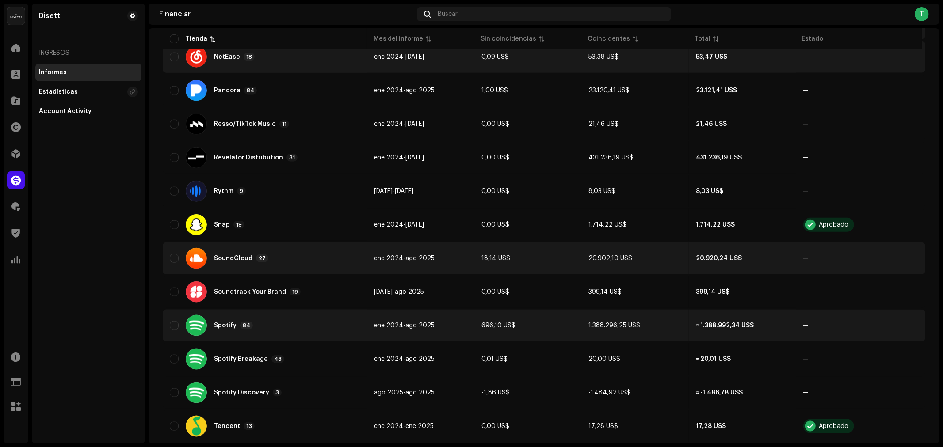
click at [256, 143] on div "Spotify 84" at bounding box center [265, 325] width 190 height 21
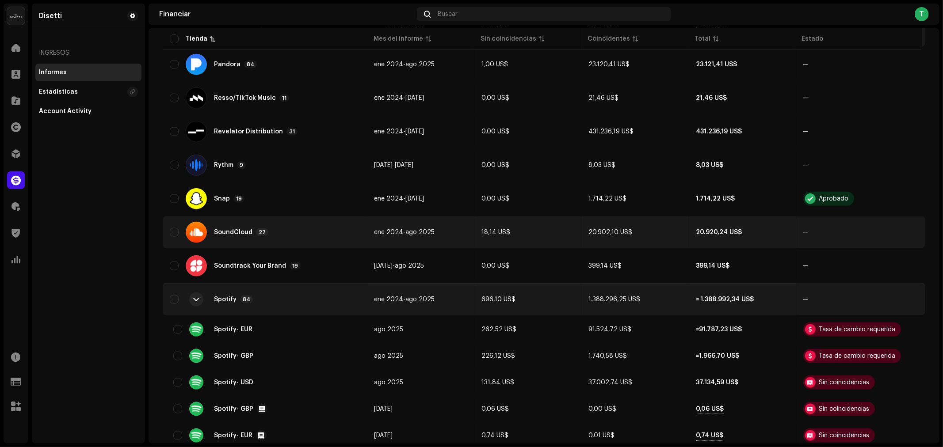
scroll to position [884, 0]
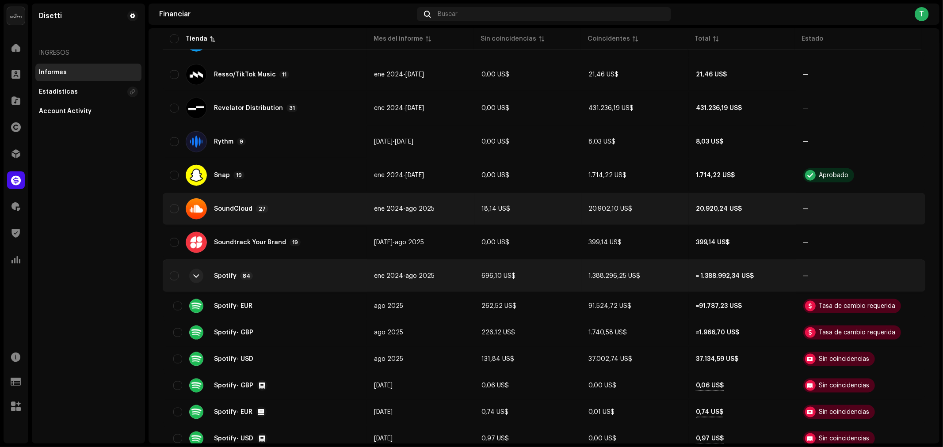
click at [348, 143] on div "Spotify 84" at bounding box center [265, 276] width 190 height 21
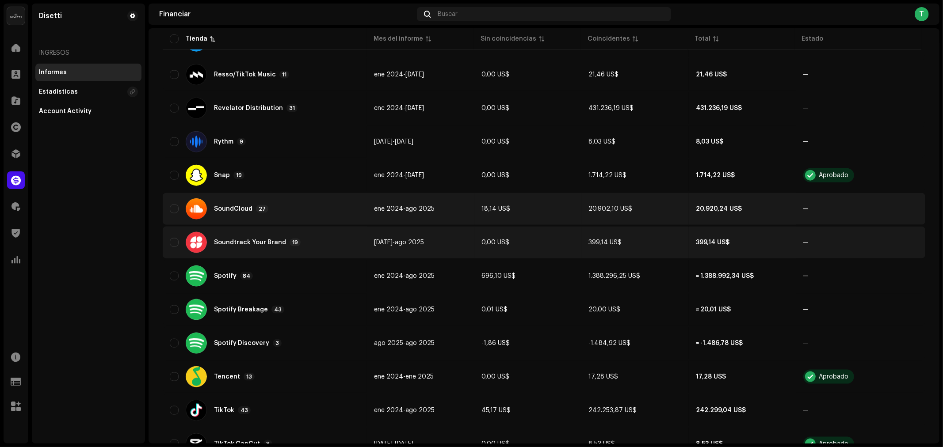
click at [323, 143] on div "Soundtrack Your Brand 19" at bounding box center [265, 242] width 190 height 21
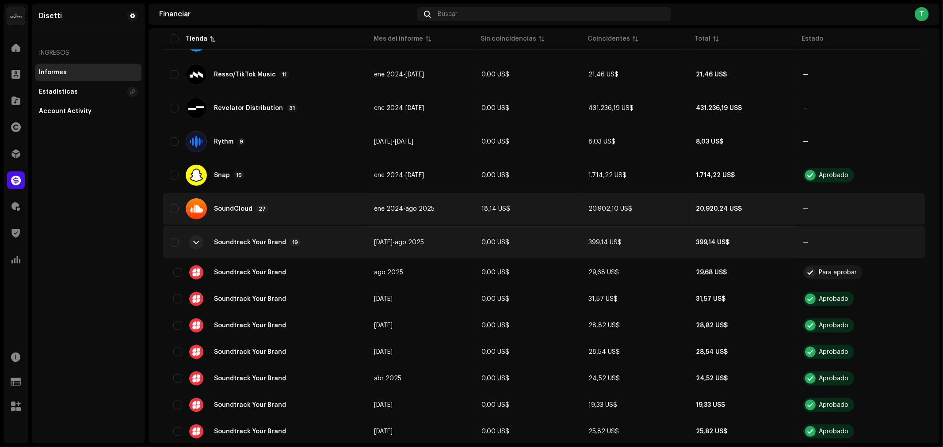
click at [212, 143] on div "Soundtrack Your Brand 19" at bounding box center [265, 242] width 190 height 21
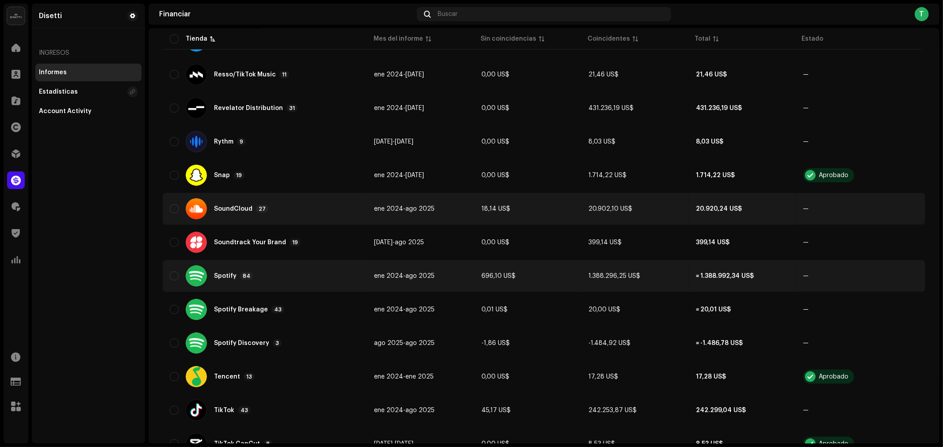
click at [309, 143] on div "Spotify 84" at bounding box center [265, 276] width 190 height 21
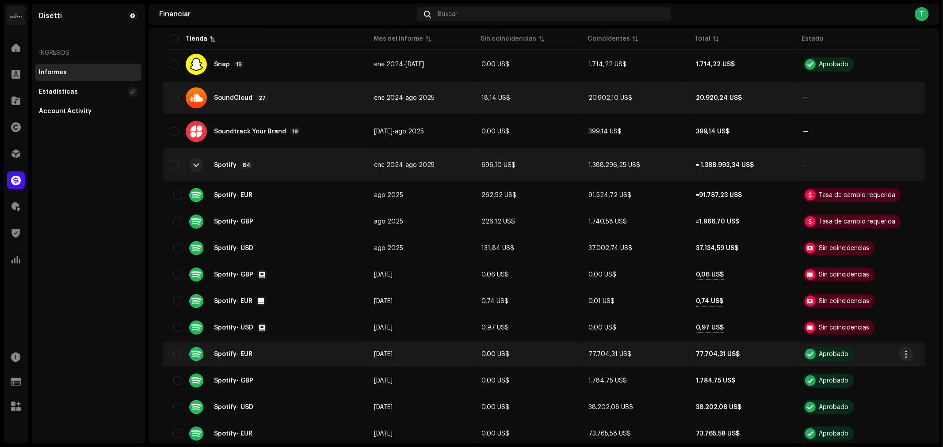
scroll to position [992, 0]
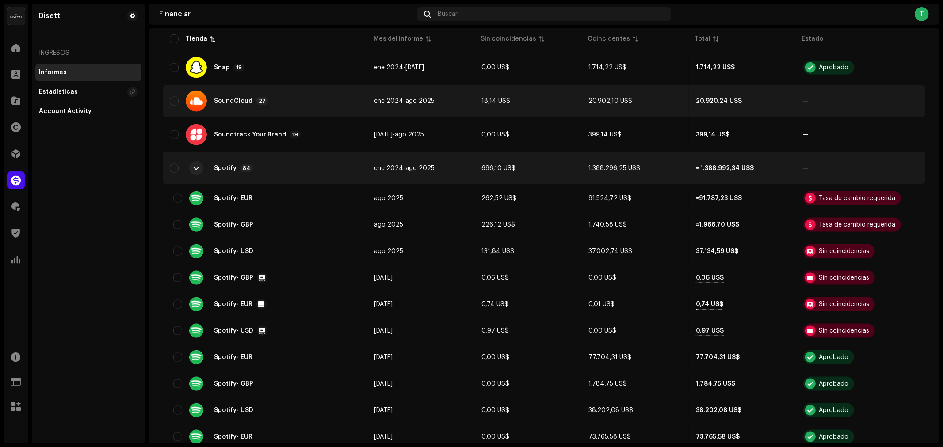
click at [214, 143] on div "Spotify" at bounding box center [225, 168] width 23 height 6
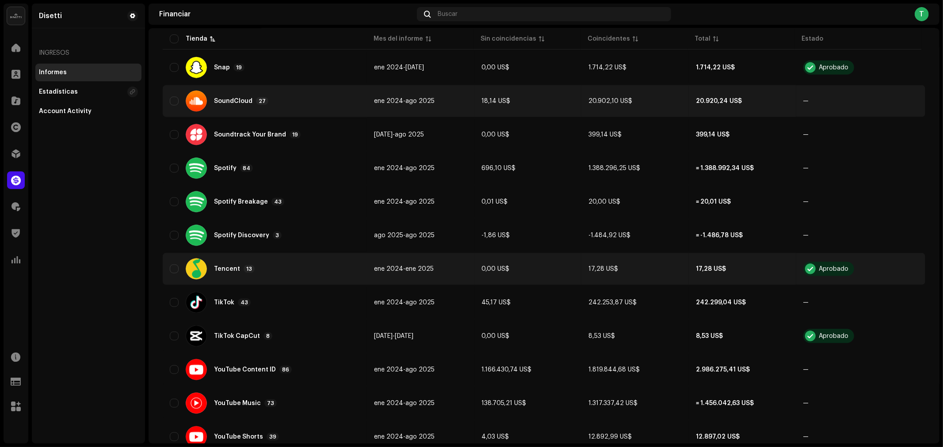
click at [273, 143] on div "Tencent 13" at bounding box center [265, 269] width 190 height 21
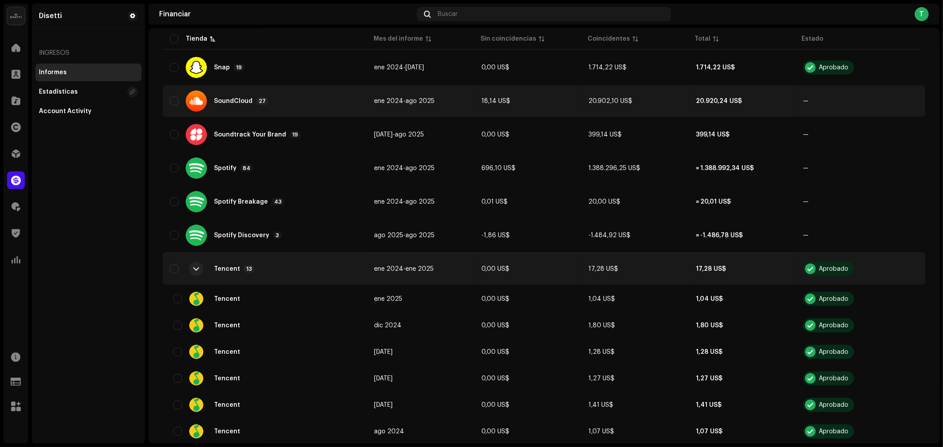
scroll to position [1041, 0]
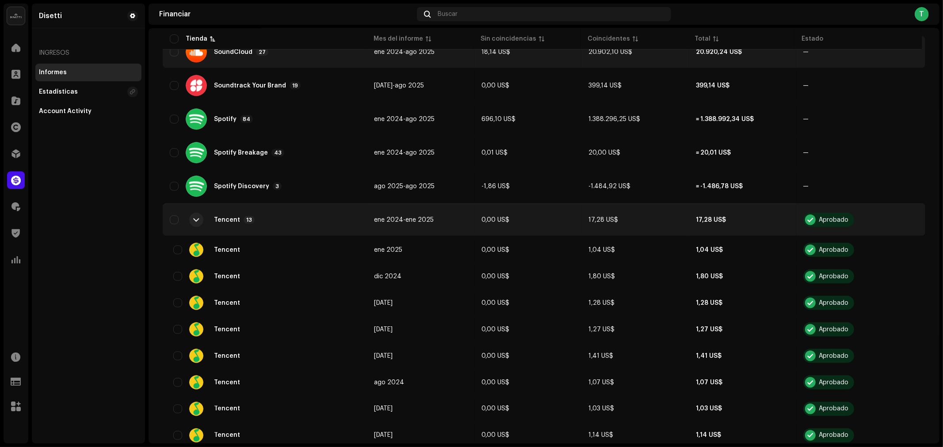
click at [206, 143] on div at bounding box center [196, 220] width 21 height 21
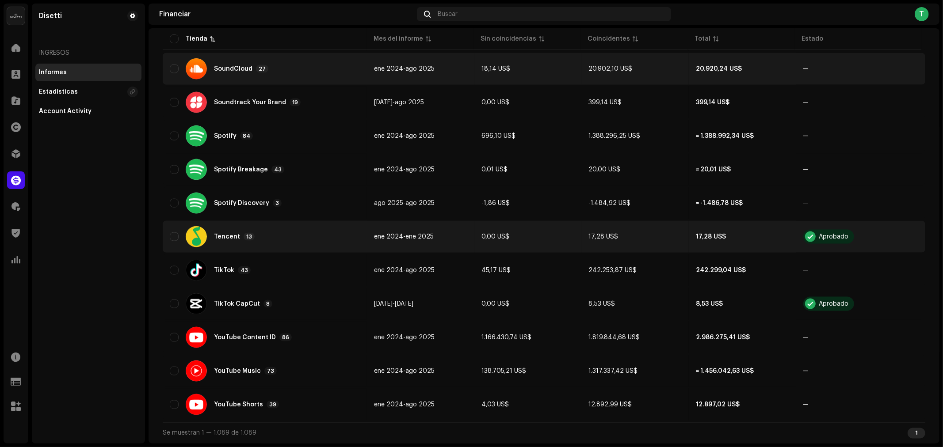
scroll to position [1012, 0]
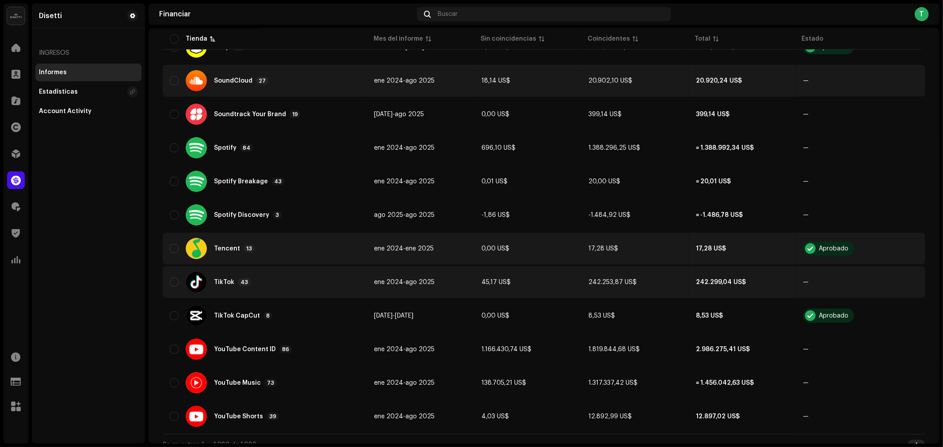
click at [263, 143] on div "TikTok 43" at bounding box center [265, 282] width 190 height 21
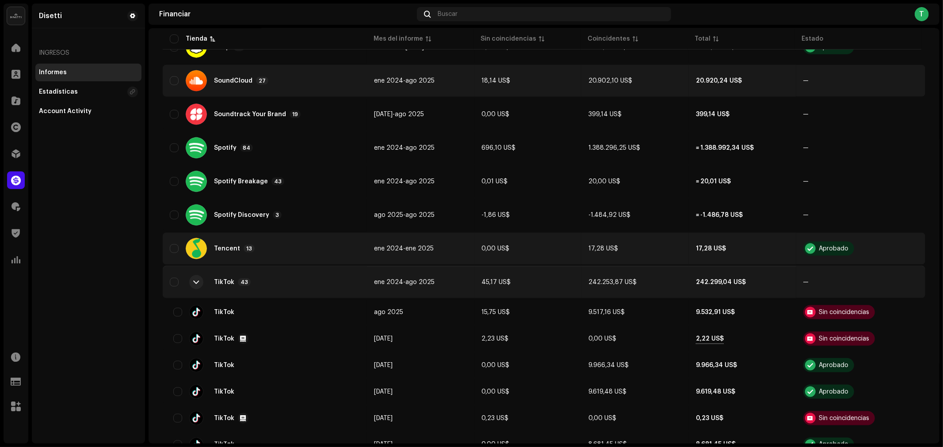
scroll to position [1041, 0]
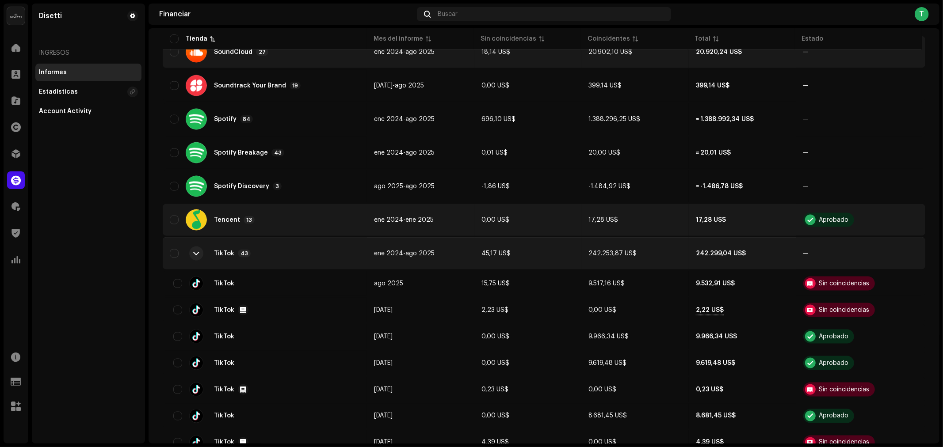
click at [201, 143] on div at bounding box center [196, 254] width 14 height 14
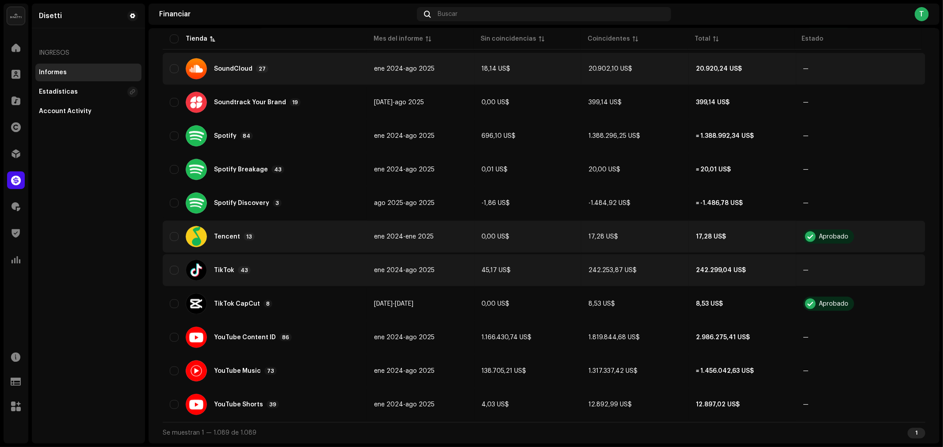
scroll to position [1012, 0]
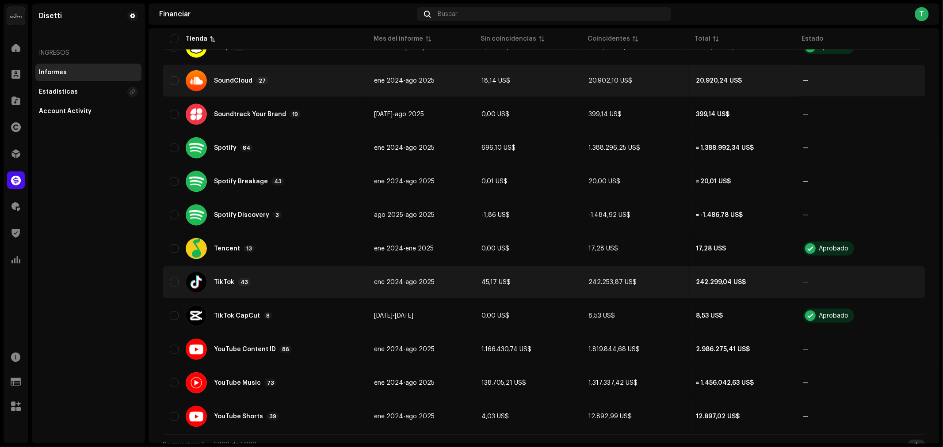
click at [292, 143] on div "TikTok 43" at bounding box center [265, 282] width 190 height 21
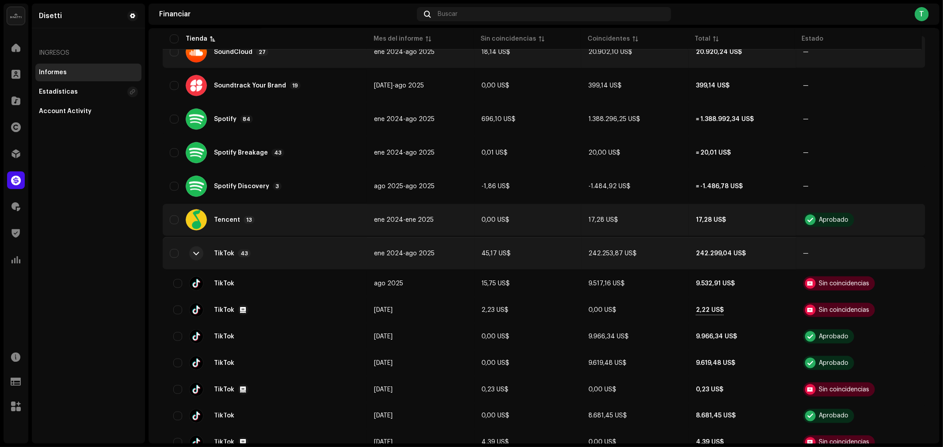
click at [202, 143] on div at bounding box center [196, 254] width 14 height 14
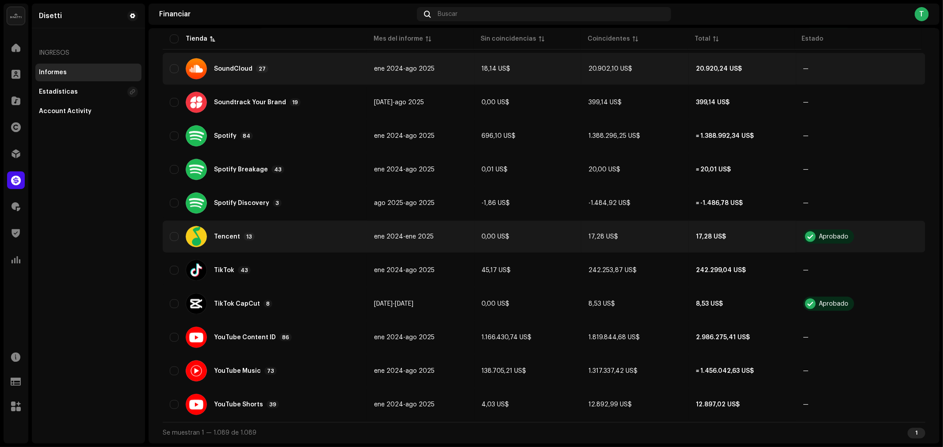
scroll to position [1012, 0]
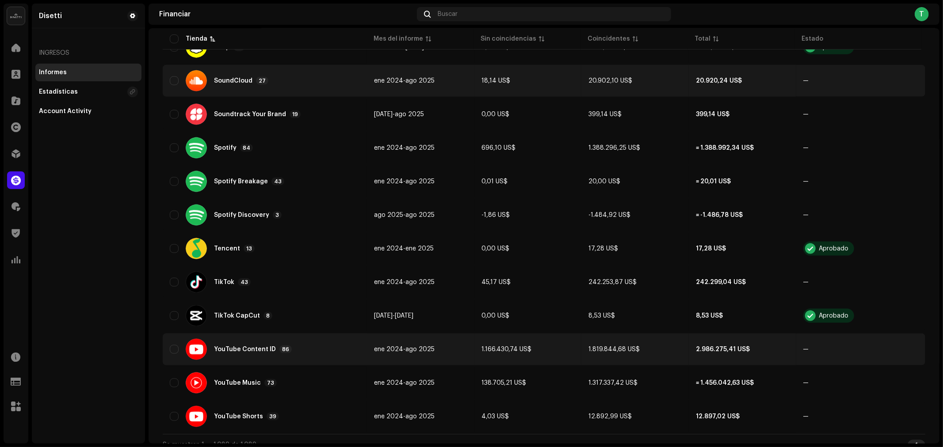
click at [290, 143] on div "YouTube Content ID 86" at bounding box center [265, 349] width 190 height 21
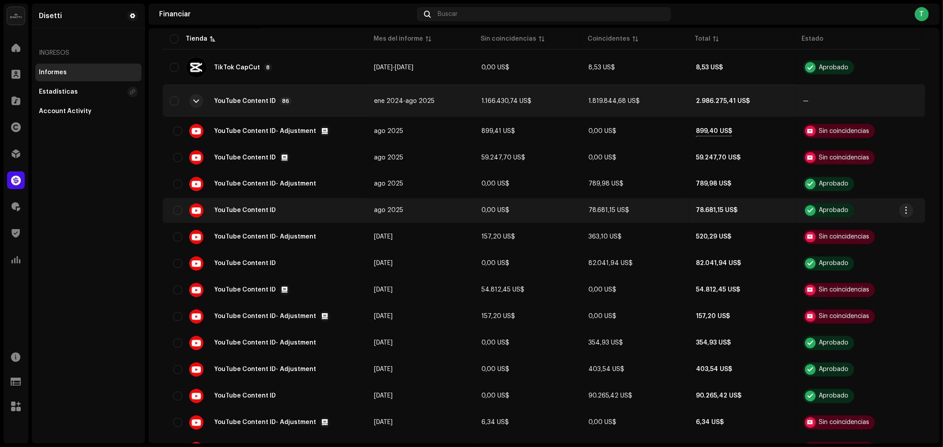
scroll to position [1238, 0]
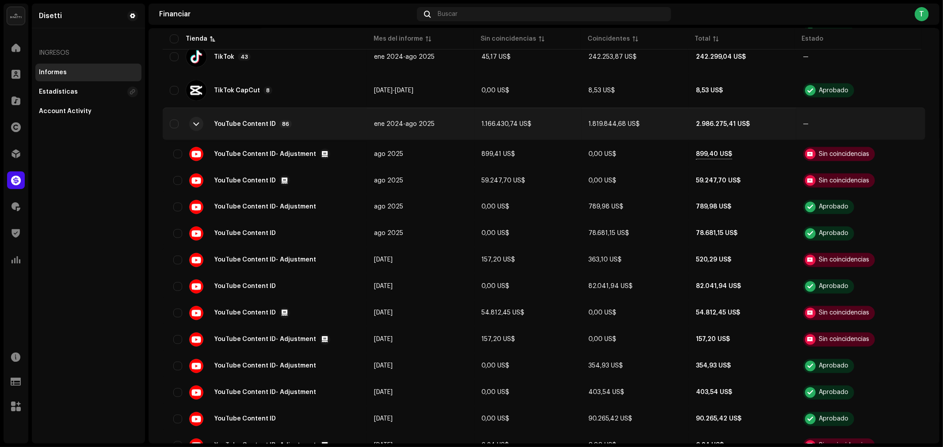
click at [191, 117] on div at bounding box center [196, 124] width 14 height 14
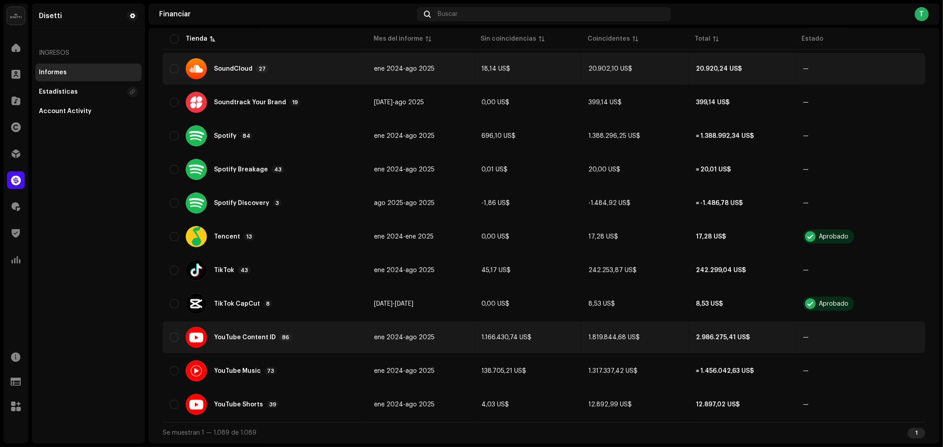
scroll to position [1012, 0]
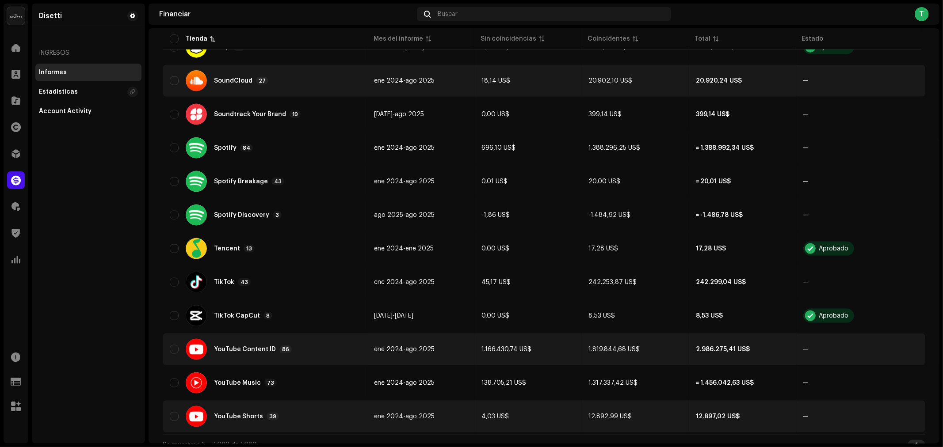
click at [298, 143] on div "YouTube Shorts 39" at bounding box center [265, 416] width 190 height 21
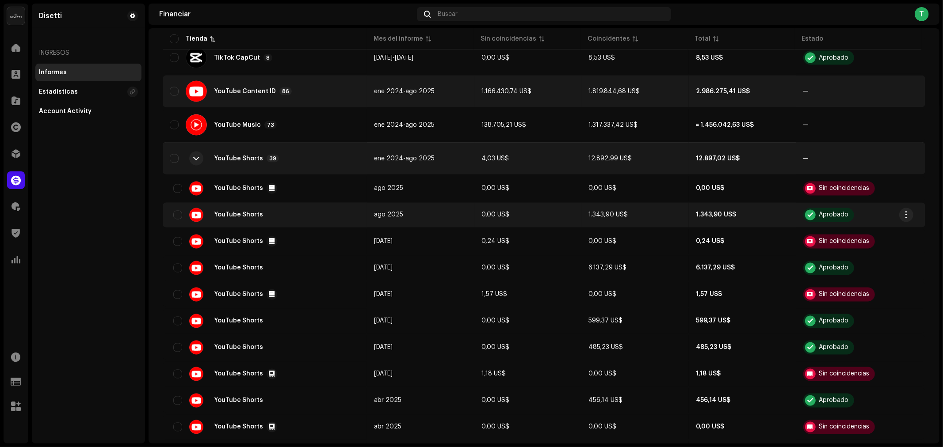
scroll to position [1287, 0]
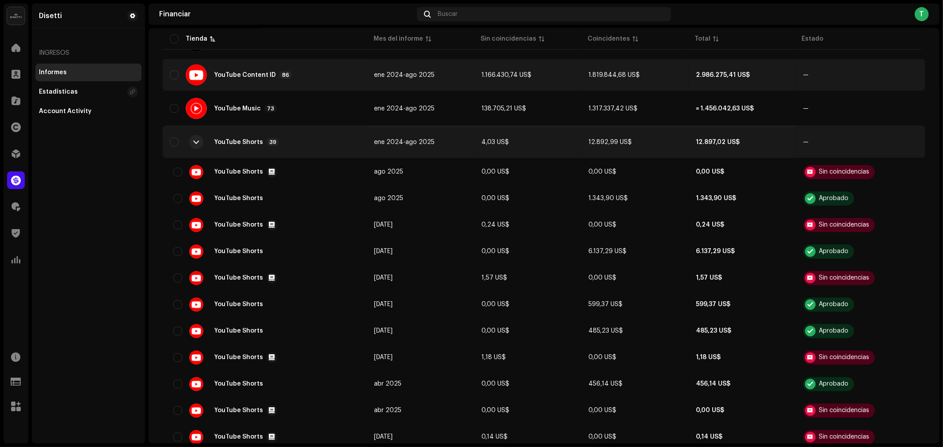
click at [200, 135] on div at bounding box center [196, 142] width 14 height 14
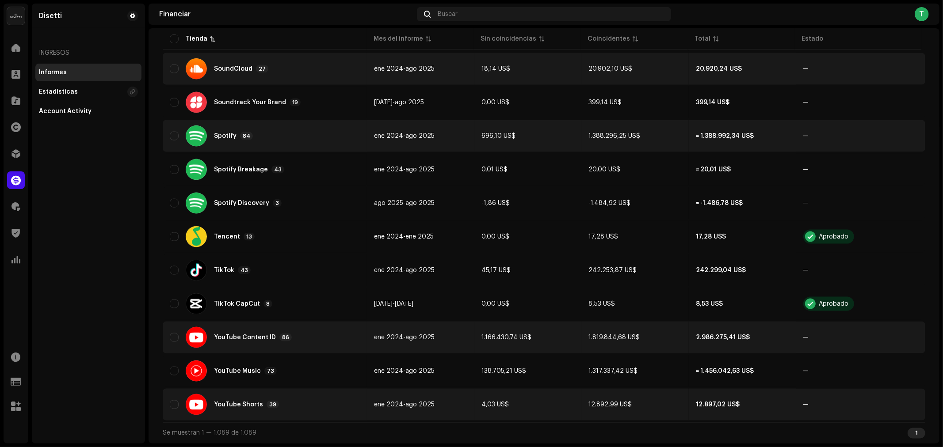
scroll to position [1012, 0]
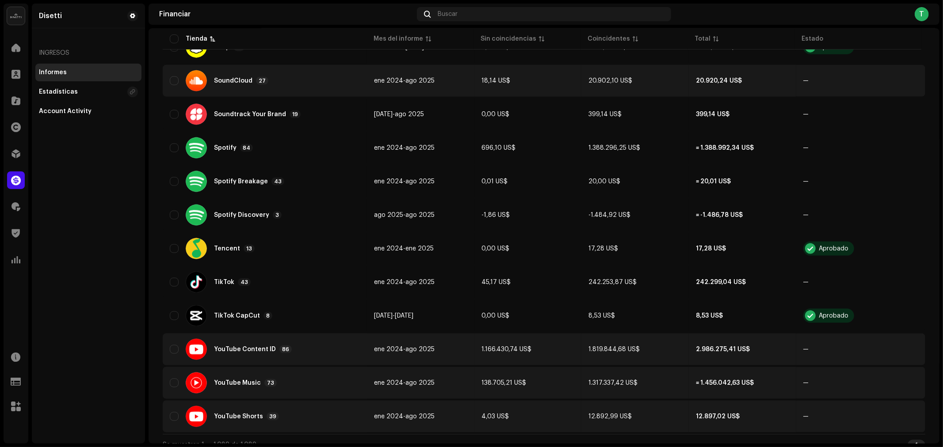
click at [217, 143] on div "YouTube Music 73" at bounding box center [245, 383] width 63 height 8
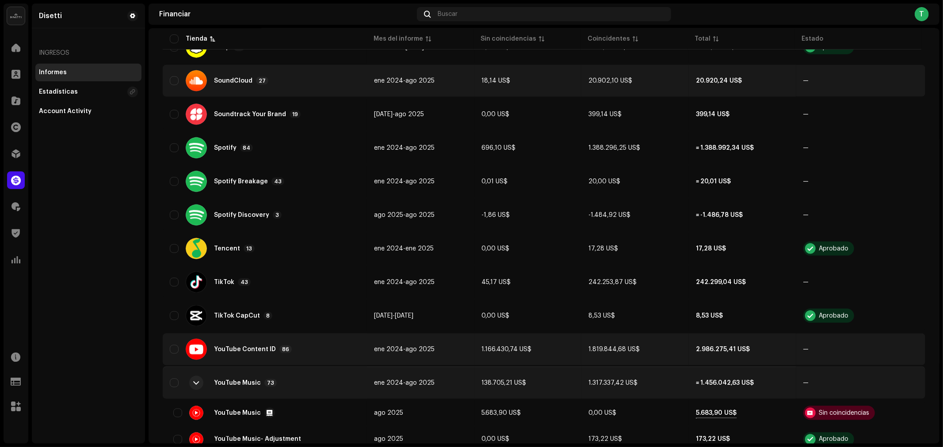
scroll to position [1287, 0]
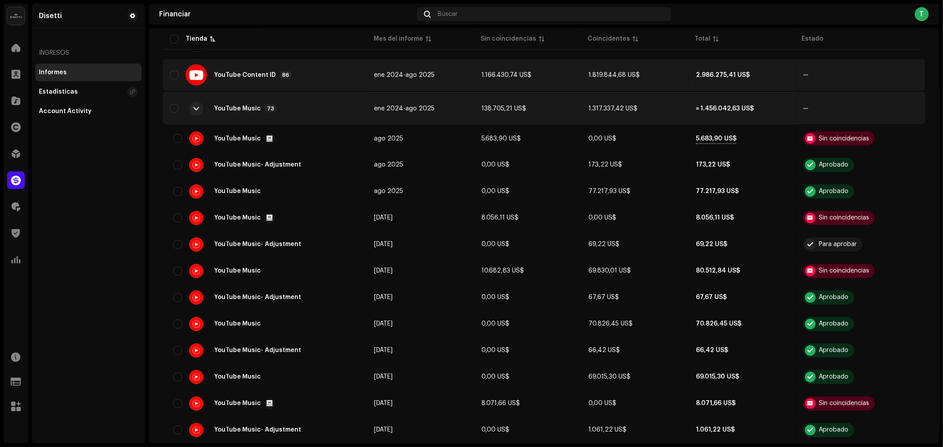
click at [195, 105] on div at bounding box center [197, 108] width 6 height 7
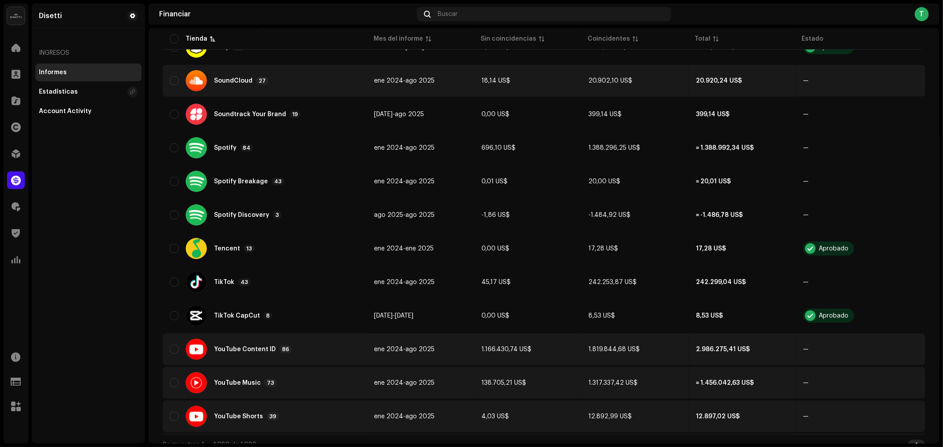
click at [218, 143] on div "YouTube Shorts 39" at bounding box center [265, 416] width 190 height 21
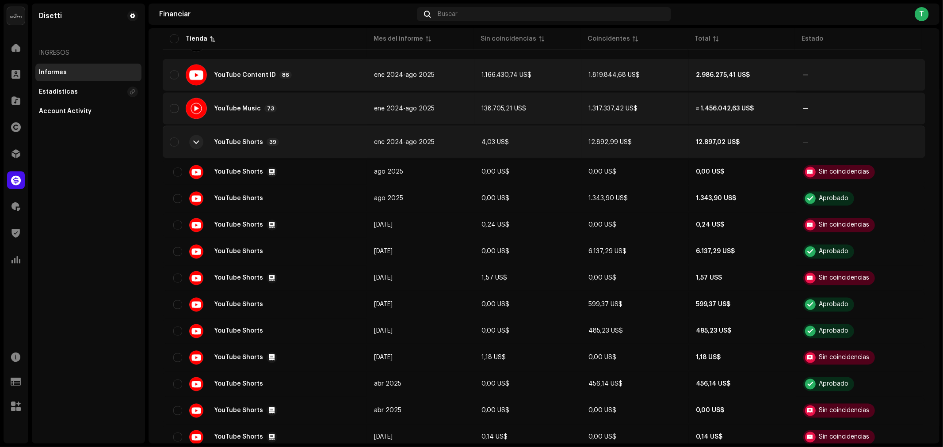
click at [202, 135] on div at bounding box center [196, 142] width 14 height 14
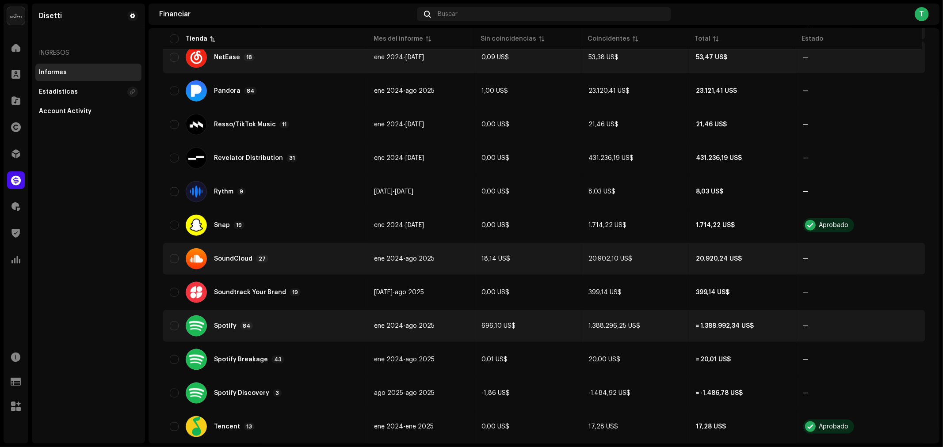
scroll to position [816, 0]
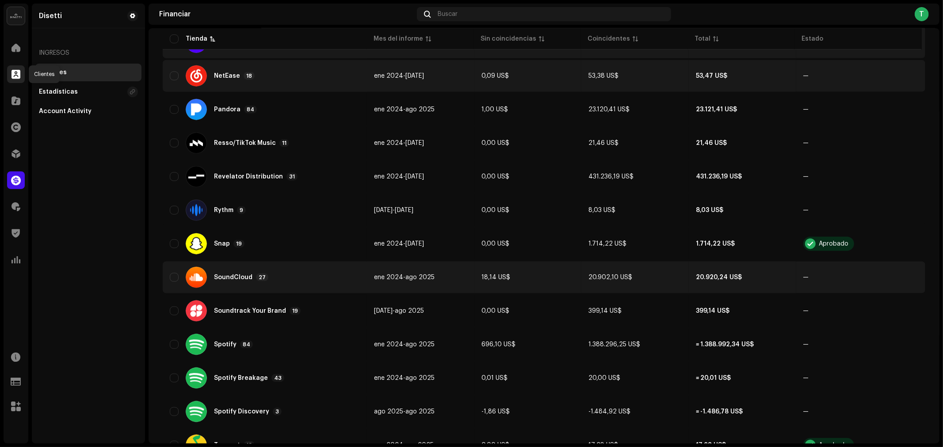
click at [19, 72] on span at bounding box center [15, 74] width 9 height 7
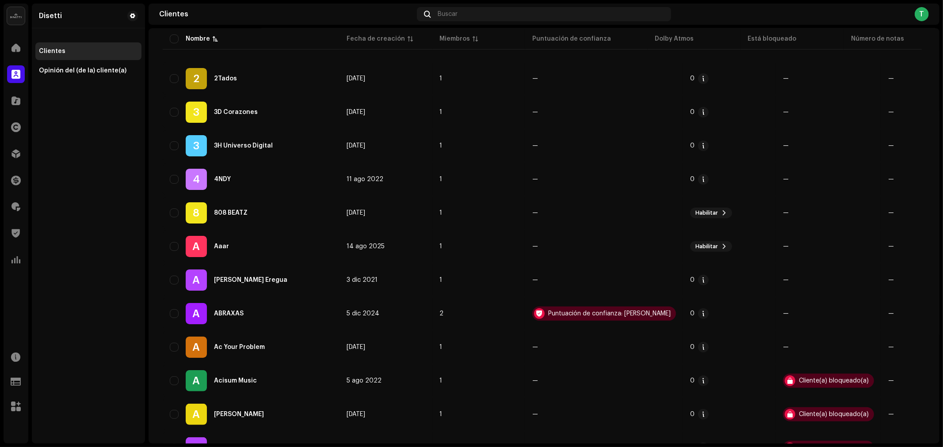
scroll to position [142, 0]
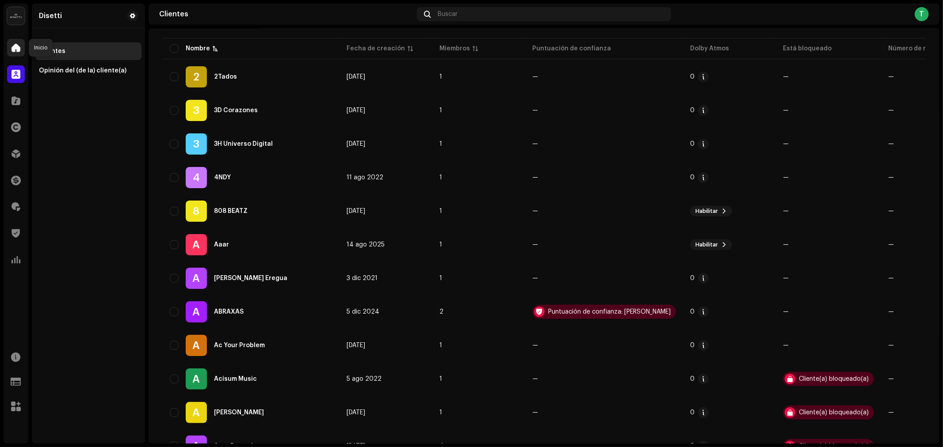
click at [22, 47] on div at bounding box center [16, 48] width 18 height 18
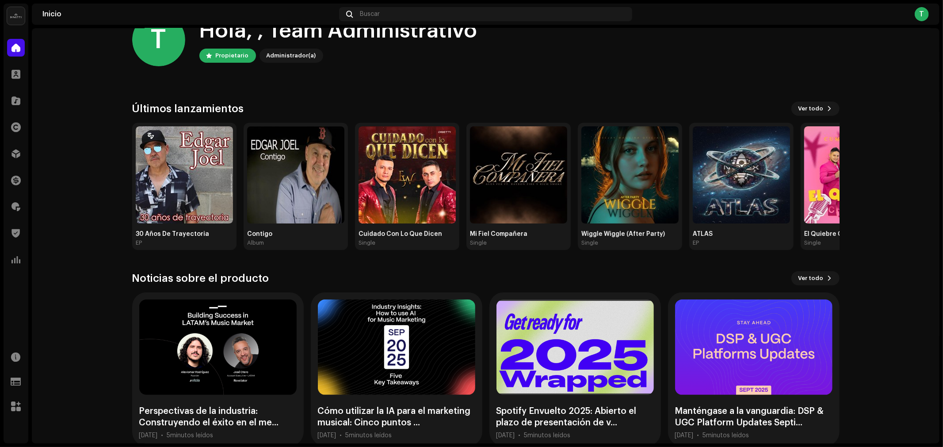
scroll to position [46, 0]
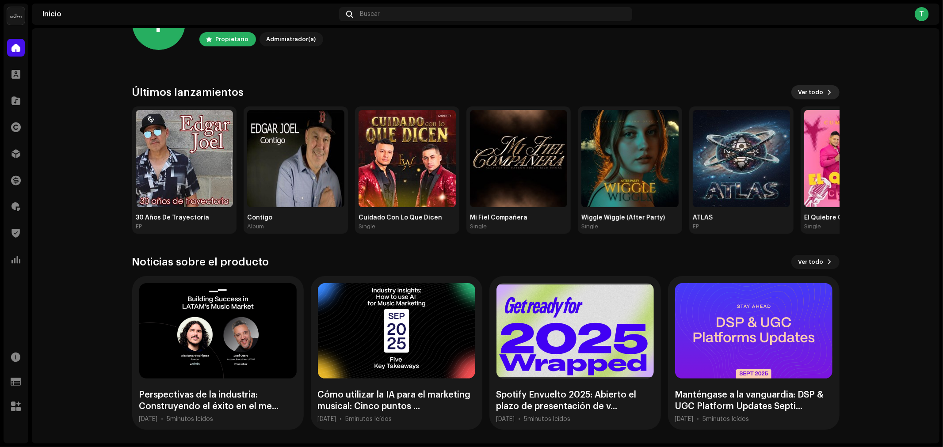
click at [373, 97] on button "Ver todo" at bounding box center [815, 92] width 48 height 14
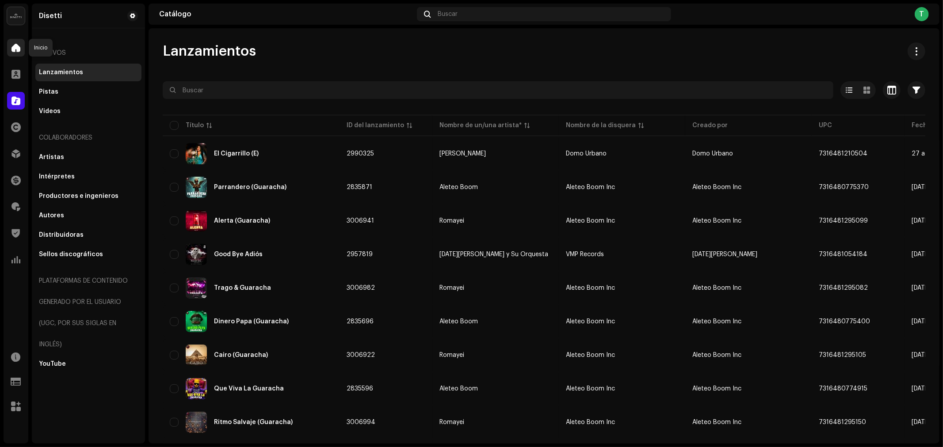
click at [21, 48] on div at bounding box center [16, 48] width 18 height 18
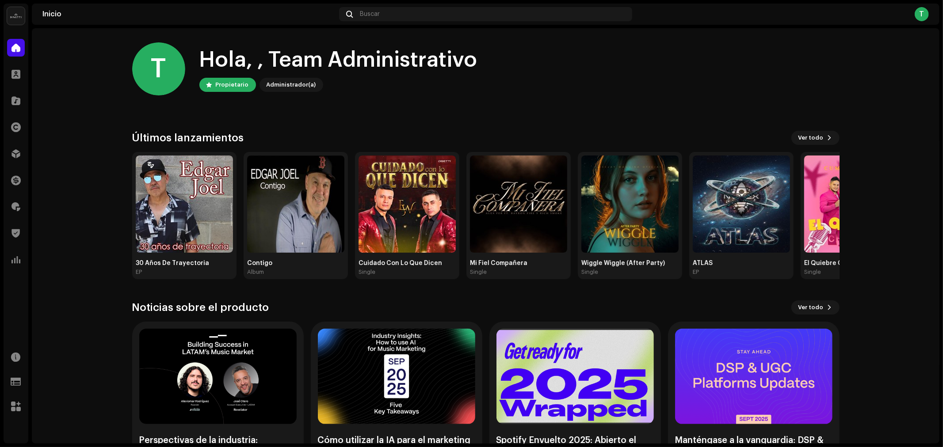
scroll to position [46, 0]
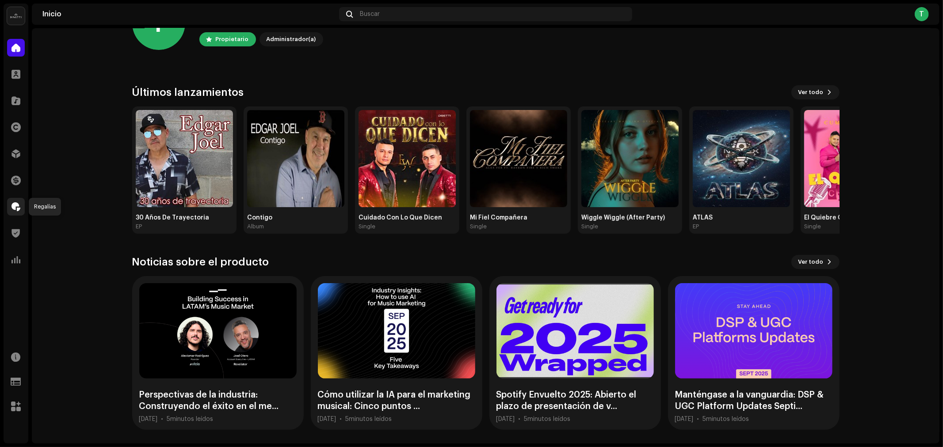
click at [19, 143] on span at bounding box center [15, 206] width 9 height 7
